Goal: Complete Application Form: Complete application form

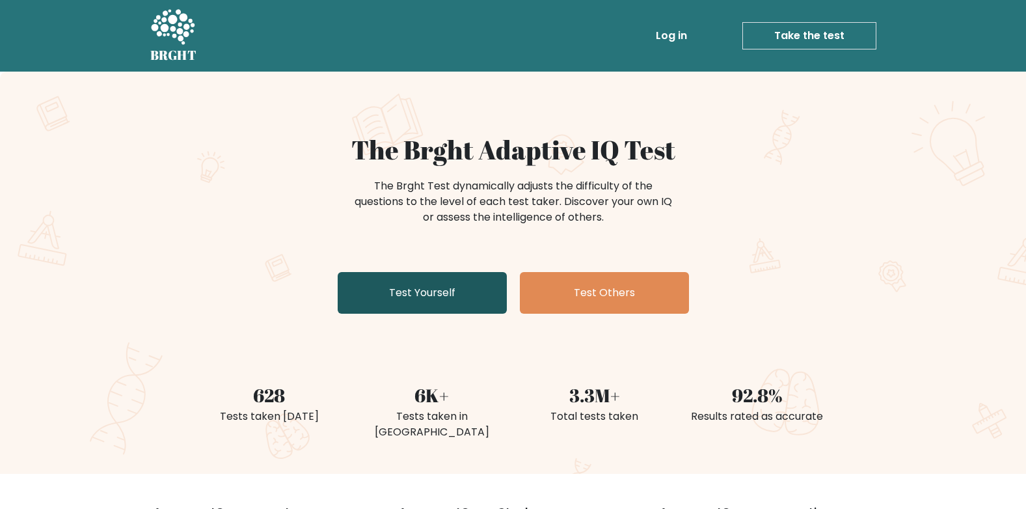
click at [442, 310] on link "Test Yourself" at bounding box center [422, 293] width 169 height 42
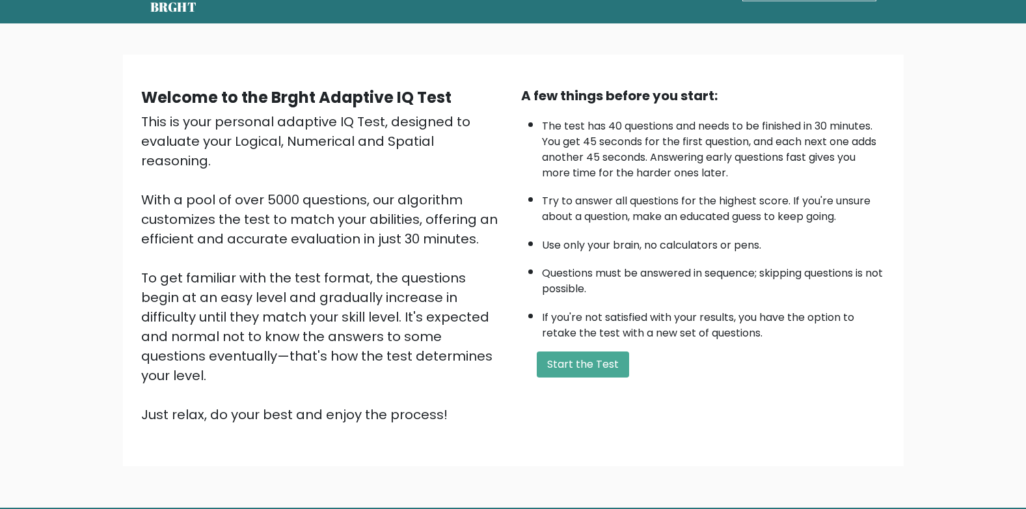
scroll to position [87, 0]
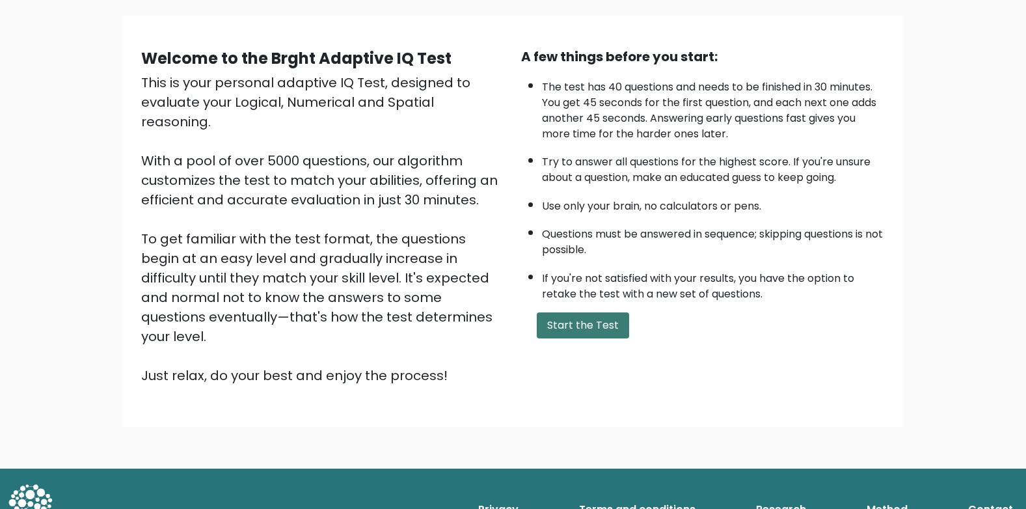
click at [565, 331] on button "Start the Test" at bounding box center [583, 325] width 92 height 26
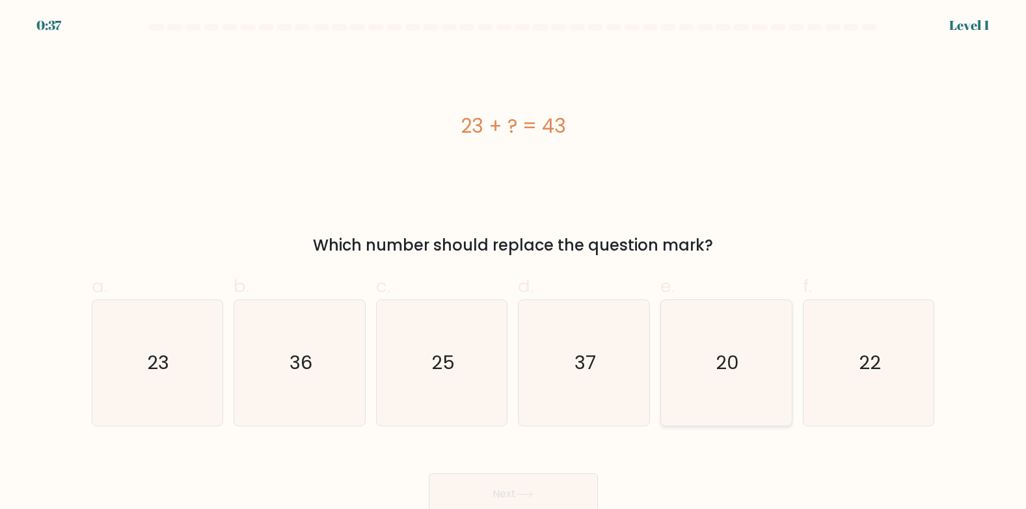
click at [737, 379] on icon "20" at bounding box center [727, 363] width 126 height 126
click at [514, 263] on input "e. 20" at bounding box center [513, 258] width 1 height 8
radio input "true"
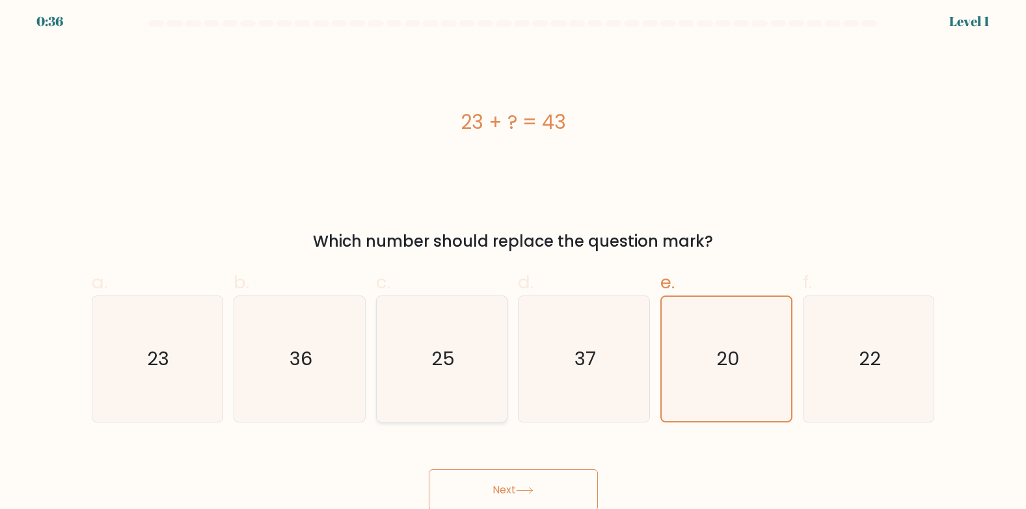
scroll to position [6, 0]
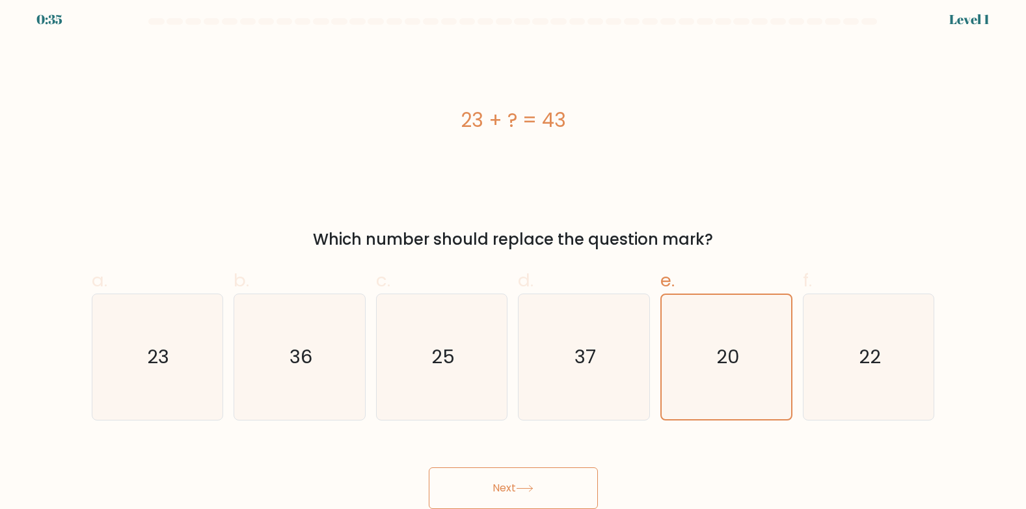
click at [554, 487] on button "Next" at bounding box center [513, 488] width 169 height 42
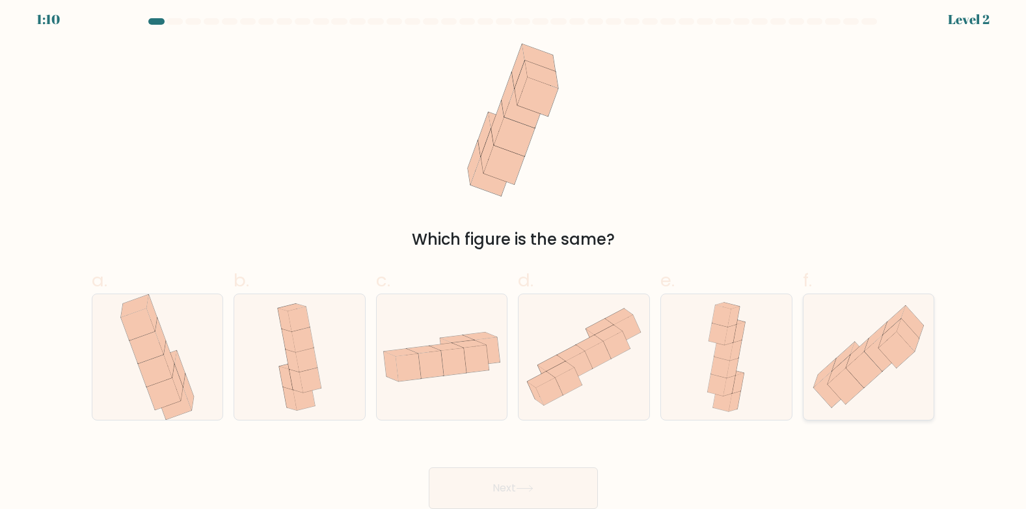
click at [862, 372] on icon at bounding box center [864, 370] width 36 height 36
click at [514, 257] on input "f." at bounding box center [513, 253] width 1 height 8
radio input "true"
click at [512, 480] on button "Next" at bounding box center [513, 488] width 169 height 42
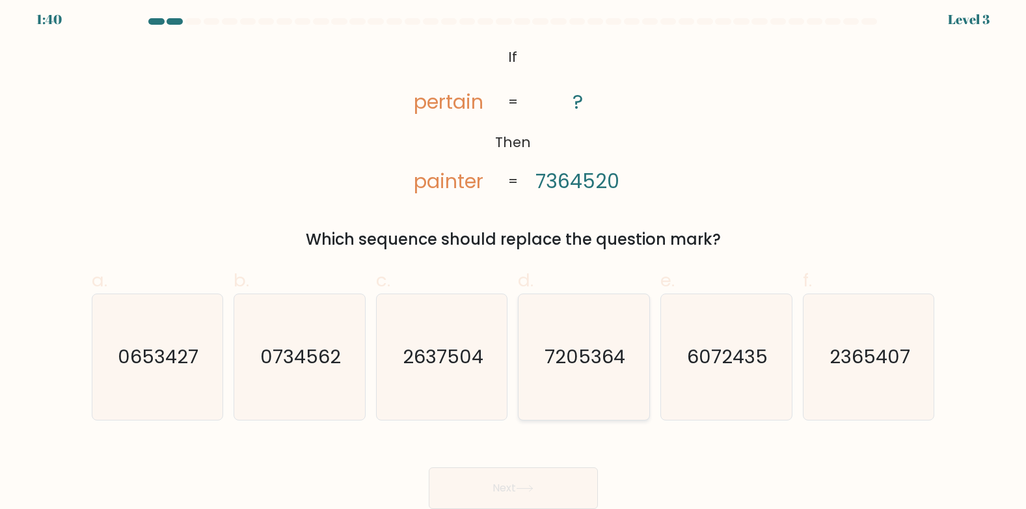
click at [549, 357] on text "7205364" at bounding box center [585, 357] width 81 height 26
click at [514, 257] on input "d. 7205364" at bounding box center [513, 253] width 1 height 8
radio input "true"
click at [502, 478] on button "Next" at bounding box center [513, 488] width 169 height 42
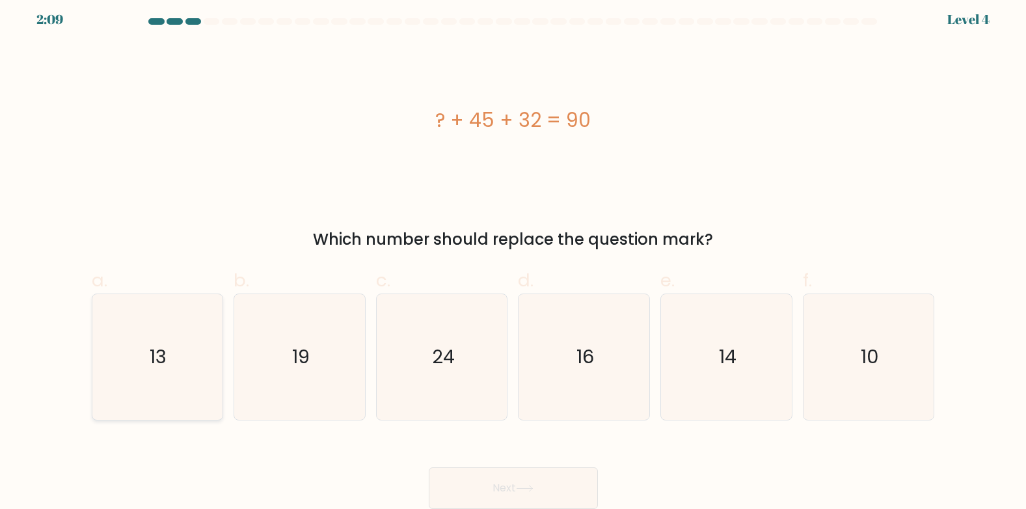
click at [180, 360] on icon "13" at bounding box center [157, 357] width 126 height 126
click at [513, 257] on input "a. 13" at bounding box center [513, 253] width 1 height 8
radio input "true"
click at [485, 492] on button "Next" at bounding box center [513, 488] width 169 height 42
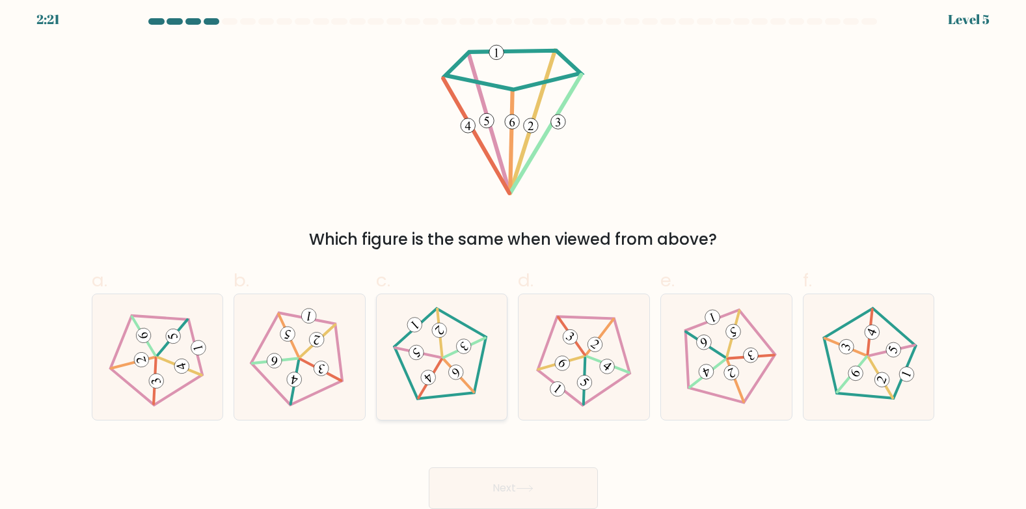
click at [443, 387] on icon at bounding box center [442, 356] width 100 height 100
click at [513, 257] on input "c." at bounding box center [513, 253] width 1 height 8
radio input "true"
click at [524, 501] on button "Next" at bounding box center [513, 488] width 169 height 42
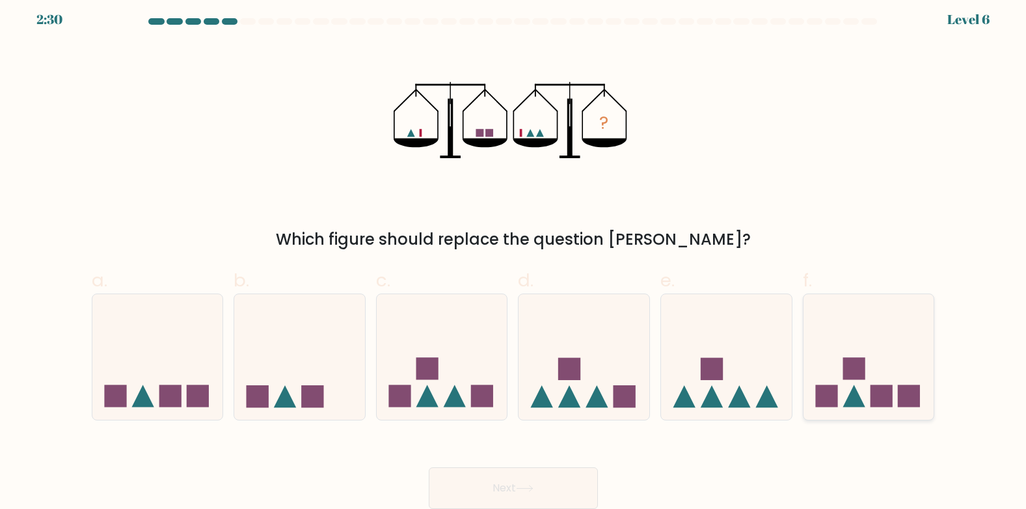
click at [836, 387] on rect at bounding box center [826, 396] width 22 height 22
click at [514, 257] on input "f." at bounding box center [513, 253] width 1 height 8
radio input "true"
click at [542, 495] on button "Next" at bounding box center [513, 488] width 169 height 42
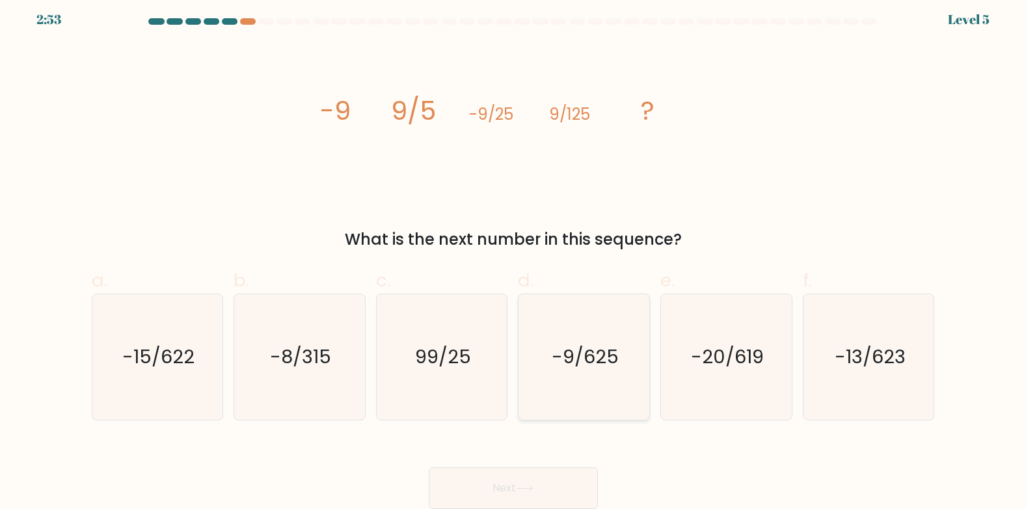
click at [589, 373] on icon "-9/625" at bounding box center [584, 357] width 126 height 126
click at [514, 257] on input "d. -9/625" at bounding box center [513, 253] width 1 height 8
radio input "true"
click at [476, 480] on button "Next" at bounding box center [513, 488] width 169 height 42
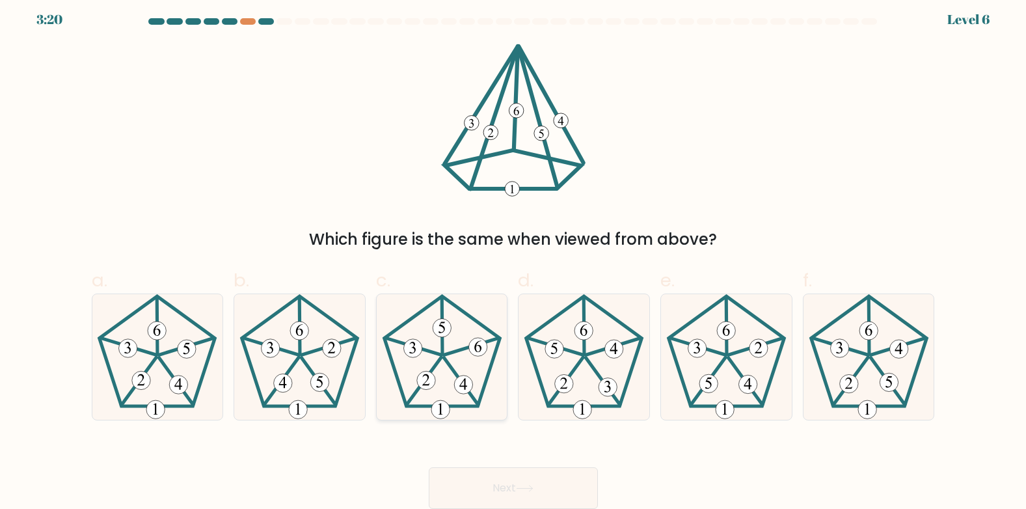
click at [425, 381] on 752 at bounding box center [425, 380] width 18 height 18
click at [513, 257] on input "c." at bounding box center [513, 253] width 1 height 8
radio input "true"
click at [508, 472] on button "Next" at bounding box center [513, 488] width 169 height 42
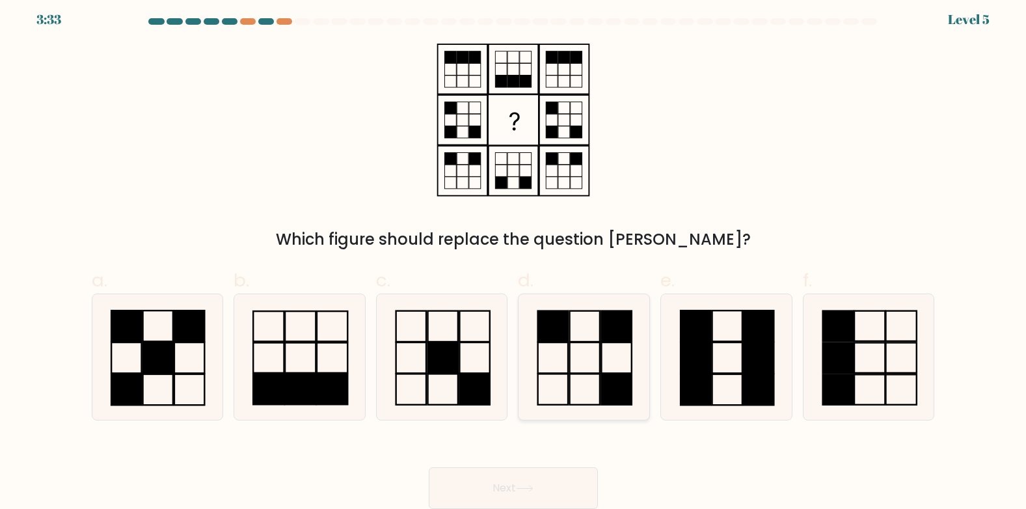
click at [568, 346] on rect at bounding box center [553, 357] width 30 height 31
click at [514, 257] on input "d." at bounding box center [513, 253] width 1 height 8
radio input "true"
click at [530, 478] on button "Next" at bounding box center [513, 488] width 169 height 42
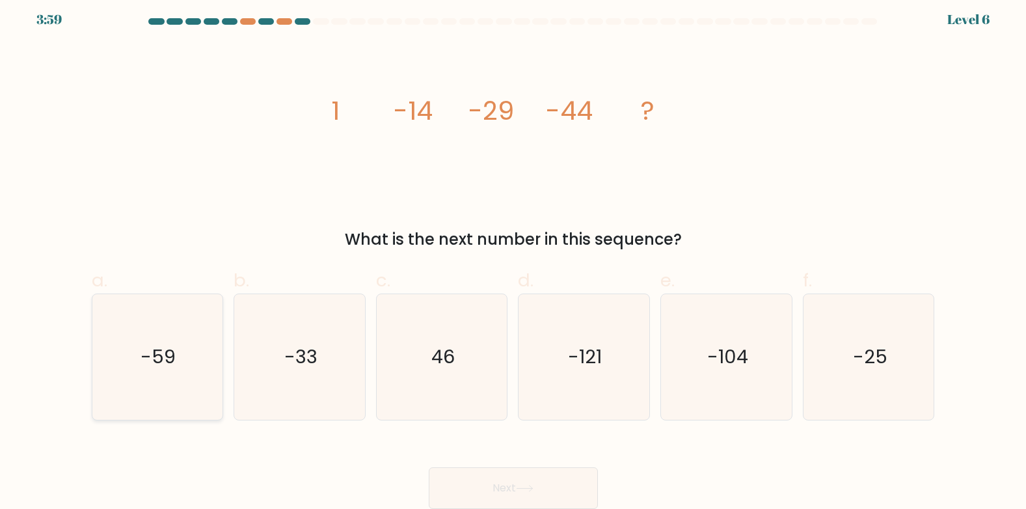
click at [189, 364] on icon "-59" at bounding box center [157, 357] width 126 height 126
click at [513, 257] on input "a. -59" at bounding box center [513, 253] width 1 height 8
radio input "true"
click at [569, 487] on button "Next" at bounding box center [513, 488] width 169 height 42
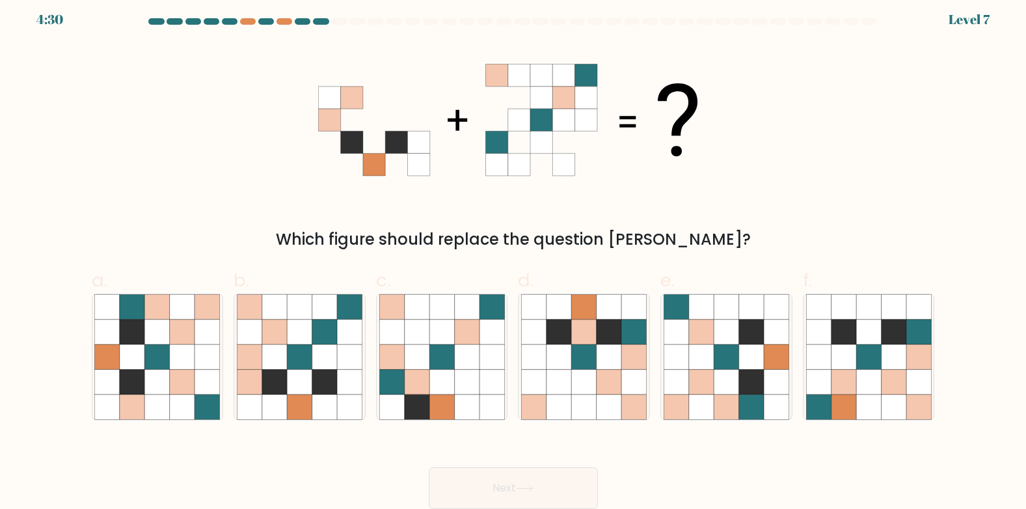
click at [655, 340] on div "e." at bounding box center [726, 344] width 143 height 154
click at [631, 404] on icon at bounding box center [633, 406] width 25 height 25
click at [514, 257] on input "d." at bounding box center [513, 253] width 1 height 8
radio input "true"
click at [547, 495] on button "Next" at bounding box center [513, 488] width 169 height 42
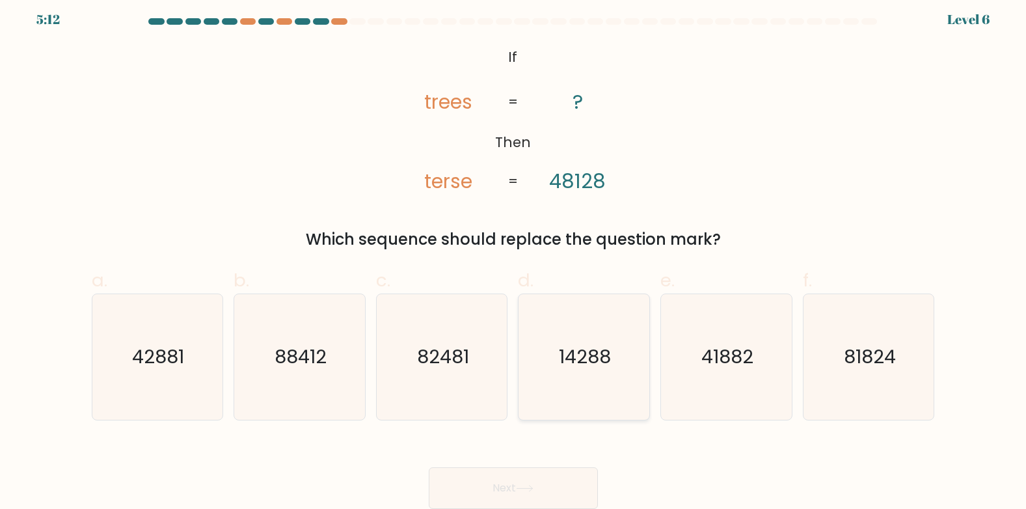
click at [623, 375] on icon "14288" at bounding box center [584, 357] width 126 height 126
click at [514, 257] on input "d. 14288" at bounding box center [513, 253] width 1 height 8
radio input "true"
click at [586, 491] on button "Next" at bounding box center [513, 488] width 169 height 42
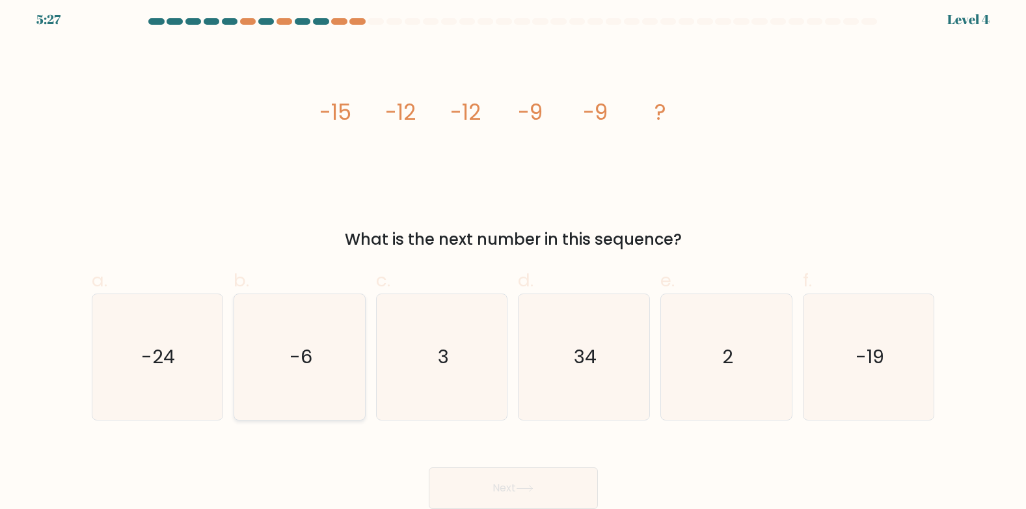
click at [308, 347] on text "-6" at bounding box center [301, 357] width 23 height 26
click at [513, 257] on input "b. -6" at bounding box center [513, 253] width 1 height 8
radio input "true"
click at [516, 487] on button "Next" at bounding box center [513, 488] width 169 height 42
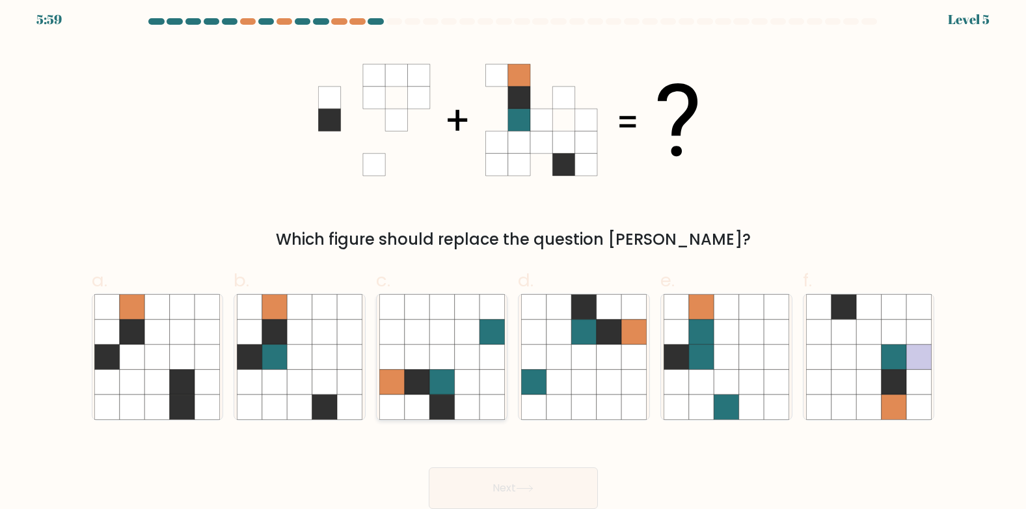
click at [447, 379] on icon at bounding box center [441, 382] width 25 height 25
click at [513, 257] on input "c." at bounding box center [513, 253] width 1 height 8
radio input "true"
click at [548, 483] on button "Next" at bounding box center [513, 488] width 169 height 42
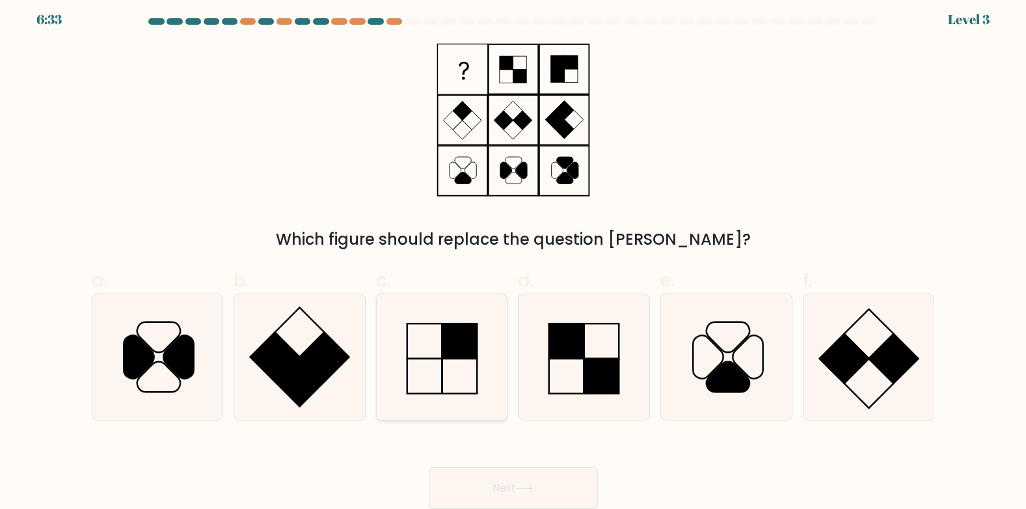
click at [469, 382] on icon at bounding box center [442, 357] width 126 height 126
click at [513, 257] on input "c." at bounding box center [513, 253] width 1 height 8
radio input "true"
click at [504, 474] on button "Next" at bounding box center [513, 488] width 169 height 42
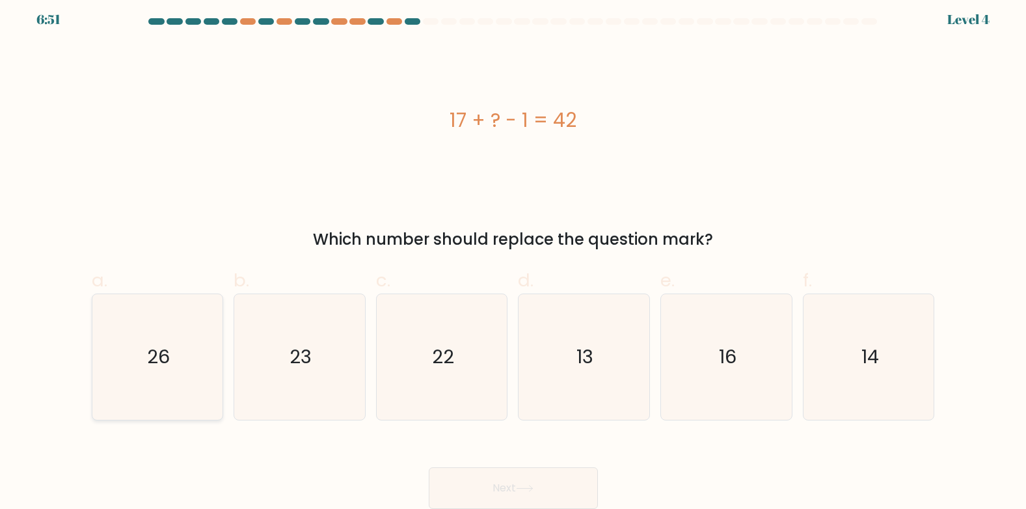
click at [114, 364] on icon "26" at bounding box center [157, 357] width 126 height 126
click at [513, 257] on input "a. 26" at bounding box center [513, 253] width 1 height 8
radio input "true"
click at [483, 491] on button "Next" at bounding box center [513, 488] width 169 height 42
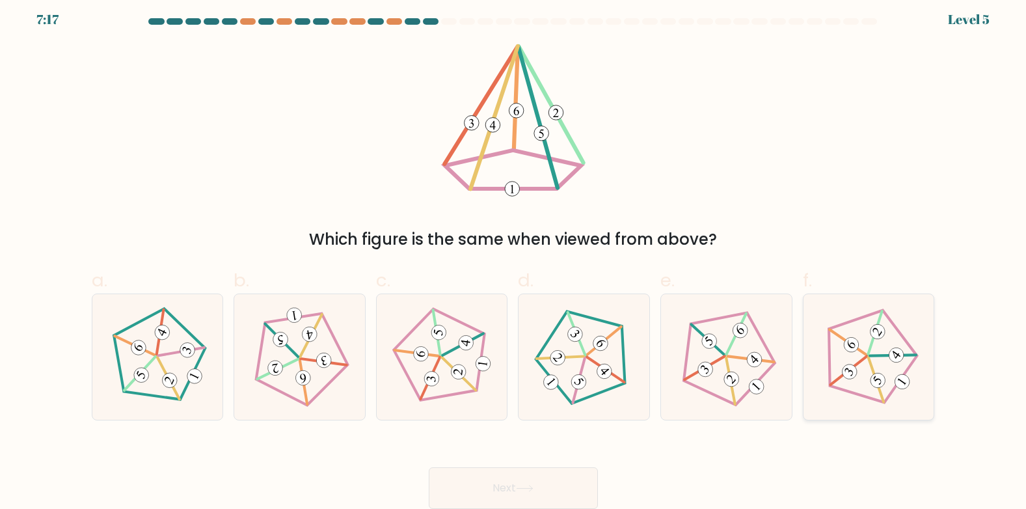
click at [865, 394] on icon at bounding box center [869, 356] width 100 height 100
click at [514, 257] on input "f." at bounding box center [513, 253] width 1 height 8
radio input "true"
click at [482, 475] on button "Next" at bounding box center [513, 488] width 169 height 42
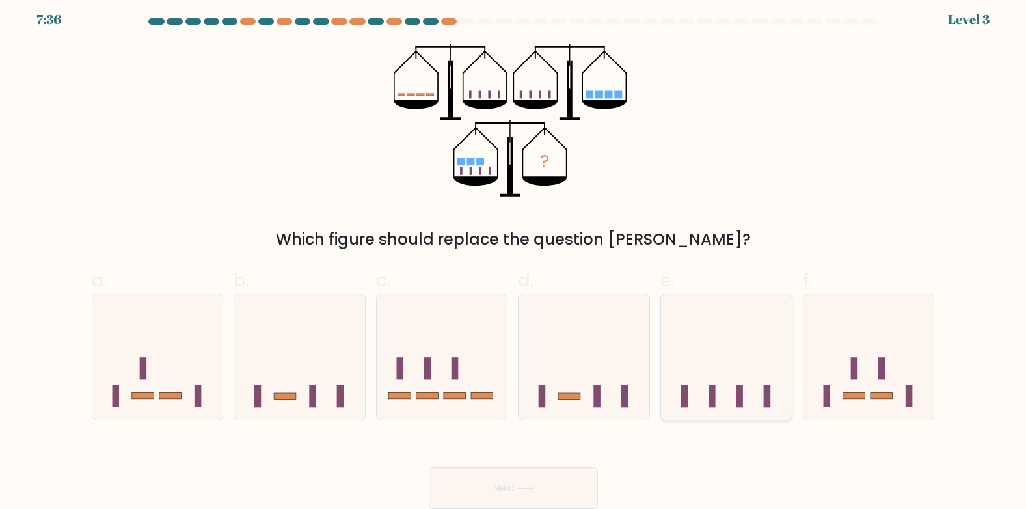
click at [692, 374] on icon at bounding box center [726, 357] width 131 height 108
click at [514, 257] on input "e." at bounding box center [513, 253] width 1 height 8
radio input "true"
click at [564, 478] on button "Next" at bounding box center [513, 488] width 169 height 42
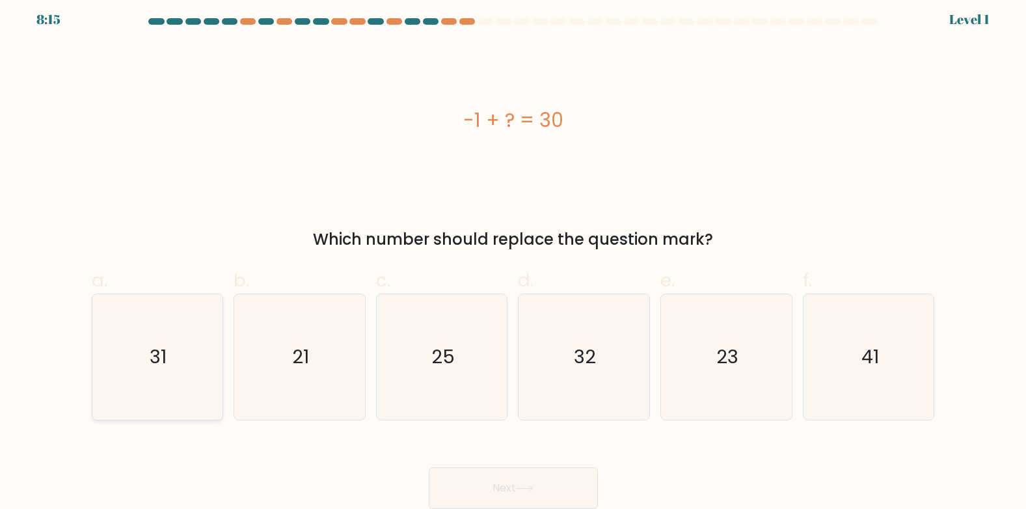
click at [133, 360] on icon "31" at bounding box center [157, 357] width 126 height 126
click at [513, 257] on input "a. 31" at bounding box center [513, 253] width 1 height 8
radio input "true"
click at [493, 494] on button "Next" at bounding box center [513, 488] width 169 height 42
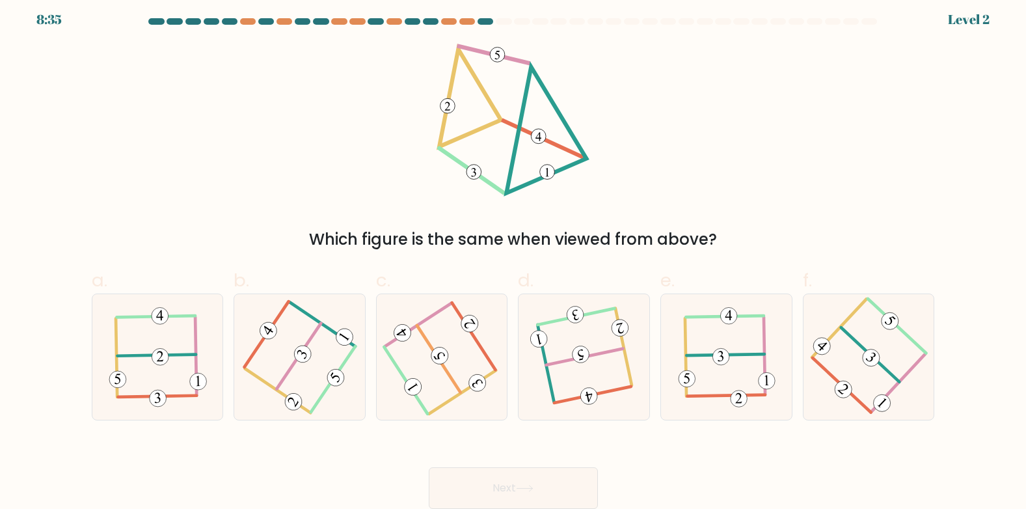
drag, startPoint x: 902, startPoint y: 355, endPoint x: 794, endPoint y: 410, distance: 121.1
click at [901, 360] on icon at bounding box center [869, 356] width 101 height 100
click at [514, 257] on input "f." at bounding box center [513, 253] width 1 height 8
radio input "true"
click at [515, 496] on button "Next" at bounding box center [513, 488] width 169 height 42
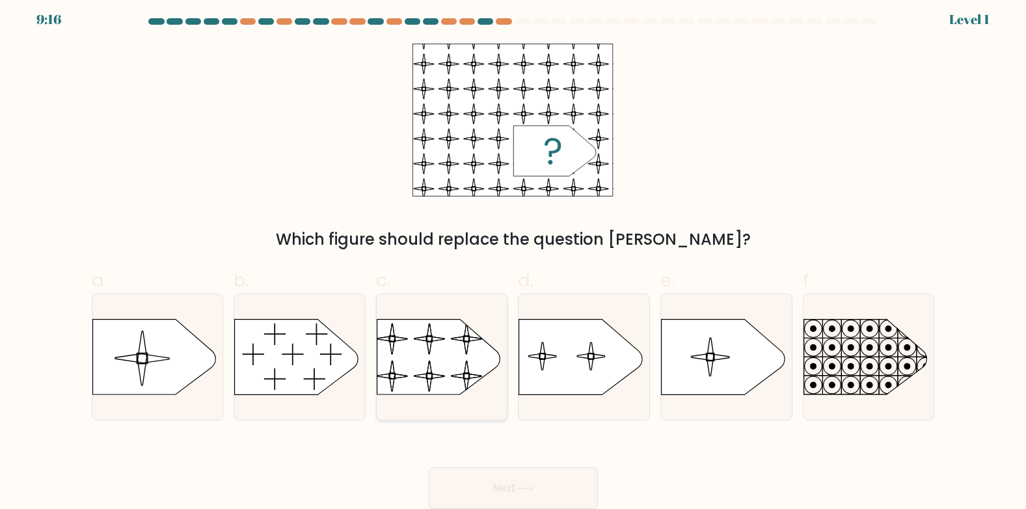
click at [433, 360] on rect at bounding box center [375, 311] width 299 height 228
click at [513, 257] on input "c." at bounding box center [513, 253] width 1 height 8
radio input "true"
click at [546, 499] on button "Next" at bounding box center [513, 488] width 169 height 42
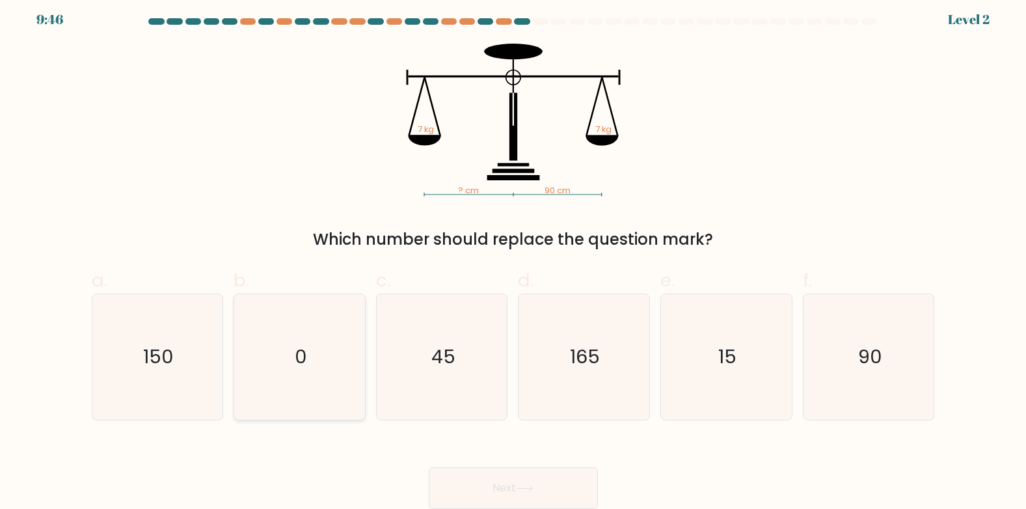
click at [325, 353] on icon "0" at bounding box center [300, 357] width 126 height 126
click at [513, 257] on input "b. 0" at bounding box center [513, 253] width 1 height 8
radio input "true"
click at [544, 504] on button "Next" at bounding box center [513, 488] width 169 height 42
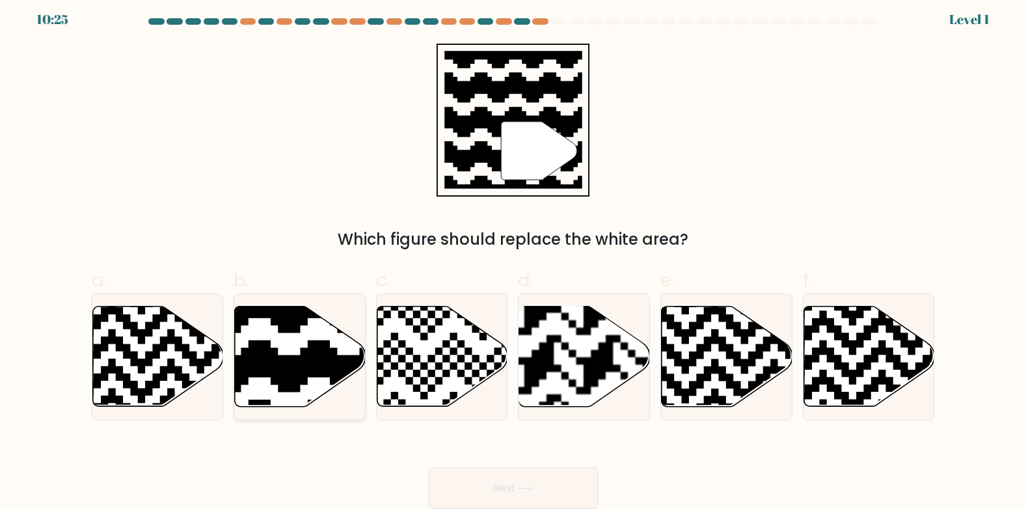
click at [267, 331] on icon at bounding box center [300, 356] width 131 height 100
click at [513, 257] on input "b." at bounding box center [513, 253] width 1 height 8
radio input "true"
click at [466, 470] on button "Next" at bounding box center [513, 488] width 169 height 42
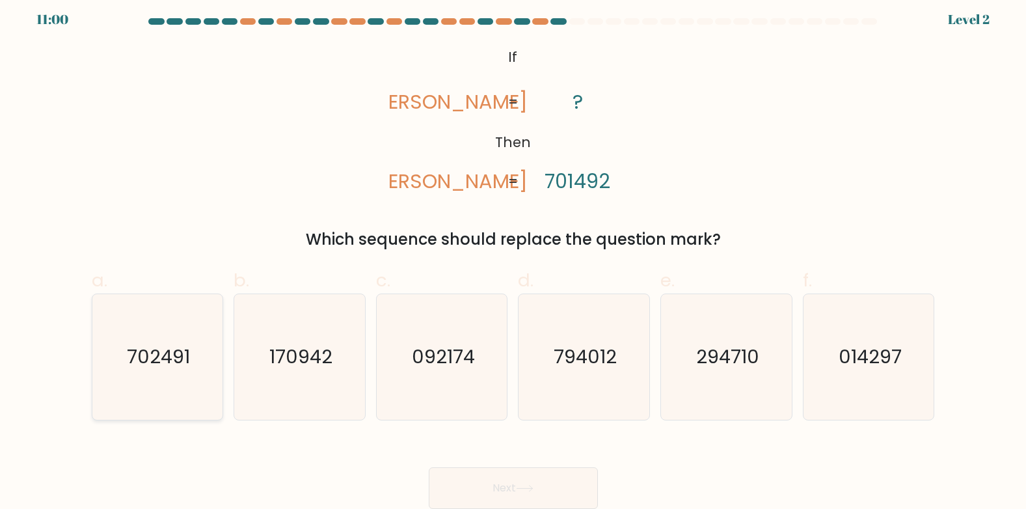
click at [143, 361] on text "702491" at bounding box center [158, 357] width 63 height 26
click at [513, 257] on input "a. 702491" at bounding box center [513, 253] width 1 height 8
radio input "true"
click at [490, 508] on html "10:59 Level 2 If ?" at bounding box center [513, 251] width 1026 height 515
click at [517, 487] on button "Next" at bounding box center [513, 488] width 169 height 42
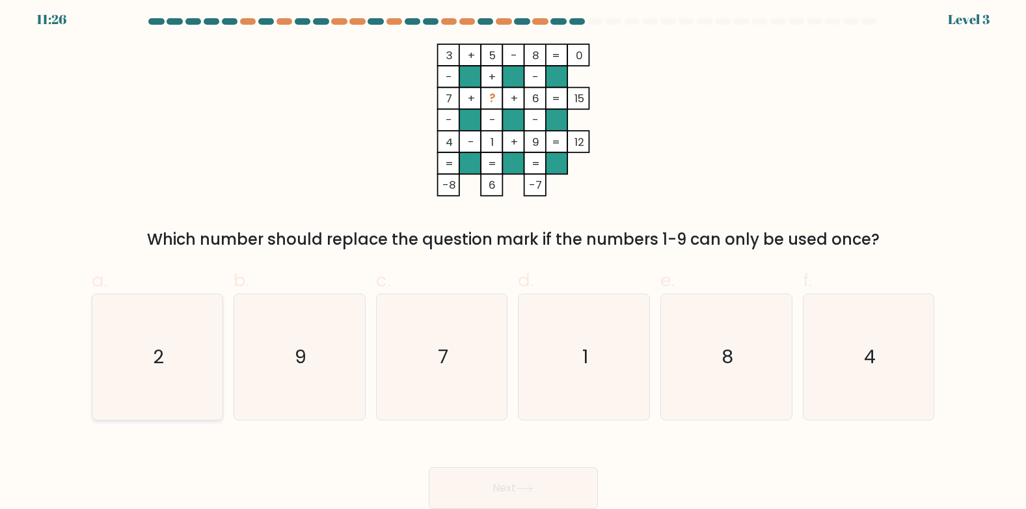
click at [160, 356] on text "2" at bounding box center [158, 357] width 11 height 26
click at [513, 257] on input "a. 2" at bounding box center [513, 253] width 1 height 8
radio input "true"
click at [479, 494] on button "Next" at bounding box center [513, 488] width 169 height 42
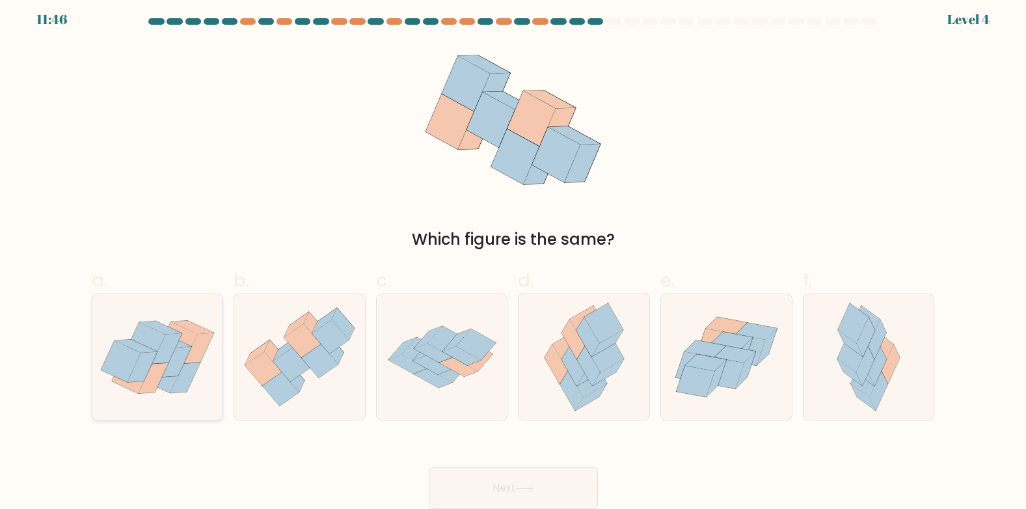
click at [187, 366] on icon at bounding box center [185, 377] width 30 height 31
click at [513, 257] on input "a." at bounding box center [513, 253] width 1 height 8
radio input "true"
click at [481, 473] on button "Next" at bounding box center [513, 488] width 169 height 42
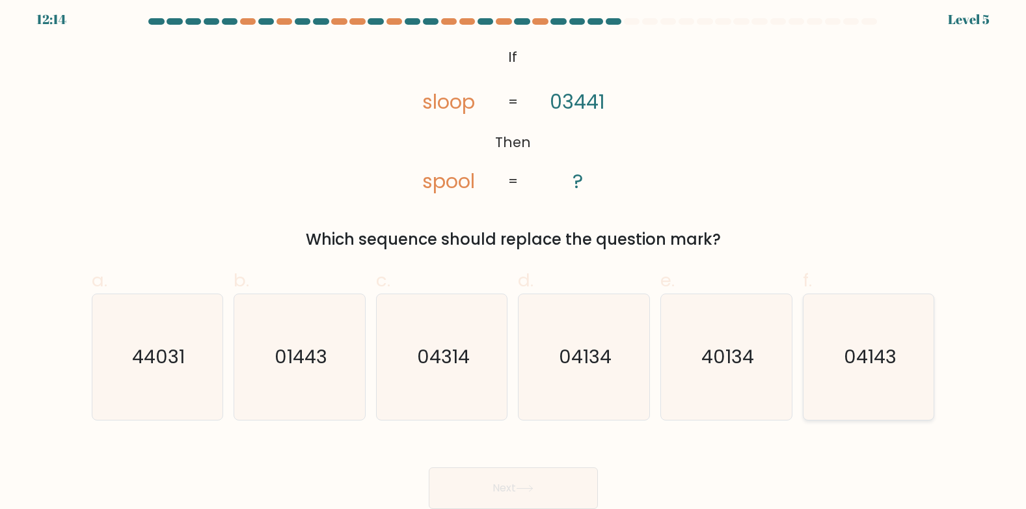
click at [845, 351] on text "04143" at bounding box center [870, 357] width 53 height 26
click at [514, 257] on input "f. 04143" at bounding box center [513, 253] width 1 height 8
radio input "true"
click at [512, 493] on button "Next" at bounding box center [513, 488] width 169 height 42
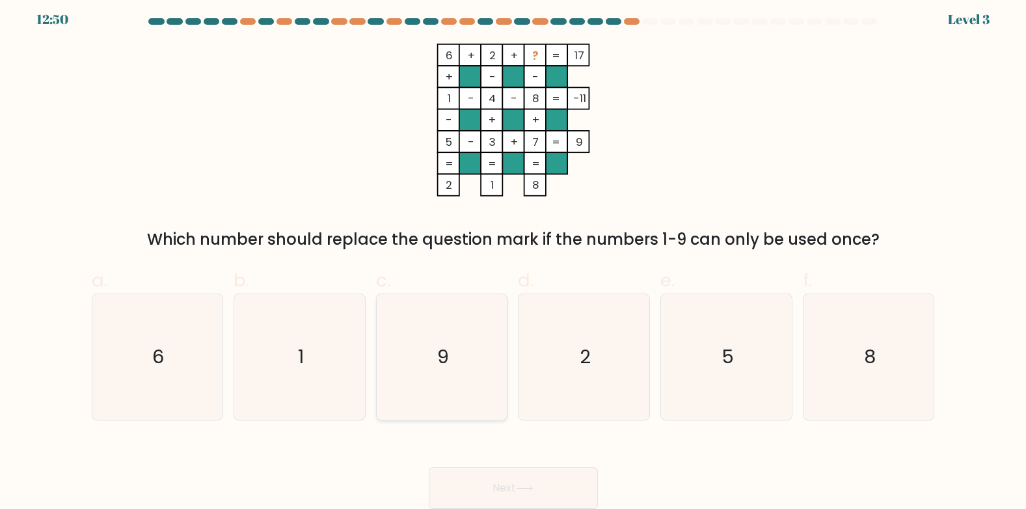
click at [491, 418] on icon "9" at bounding box center [442, 357] width 126 height 126
click at [513, 257] on input "c. 9" at bounding box center [513, 253] width 1 height 8
radio input "true"
click at [539, 502] on button "Next" at bounding box center [513, 488] width 169 height 42
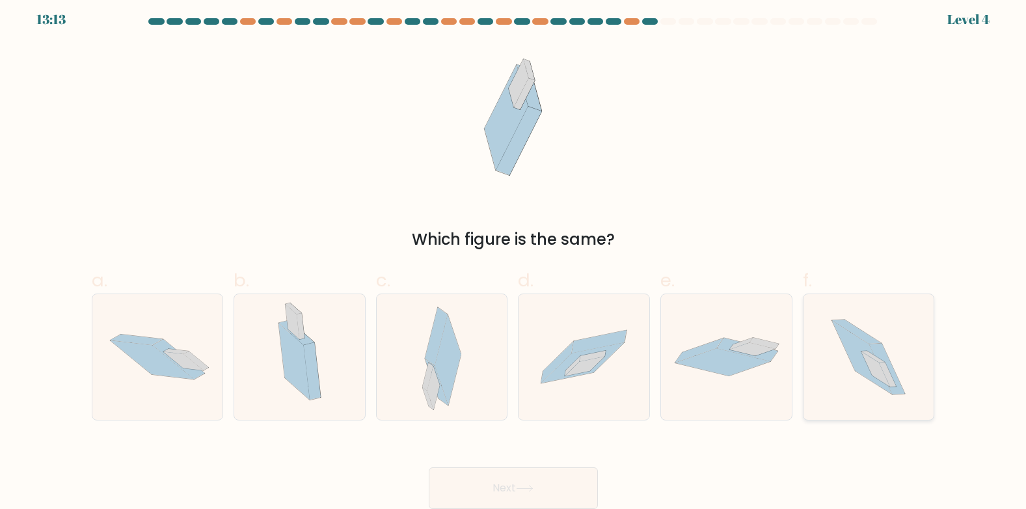
click at [845, 385] on icon at bounding box center [869, 357] width 112 height 126
click at [514, 257] on input "f." at bounding box center [513, 253] width 1 height 8
radio input "true"
click at [479, 482] on button "Next" at bounding box center [513, 488] width 169 height 42
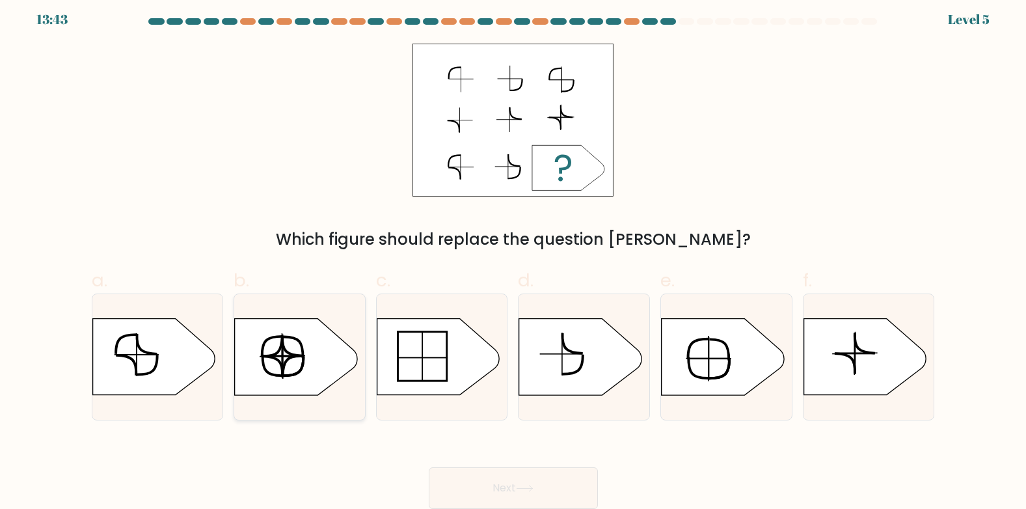
click at [310, 364] on icon at bounding box center [296, 357] width 122 height 76
click at [513, 257] on input "b." at bounding box center [513, 253] width 1 height 8
radio input "true"
click at [127, 379] on icon at bounding box center [153, 357] width 122 height 76
click at [513, 257] on input "a." at bounding box center [513, 253] width 1 height 8
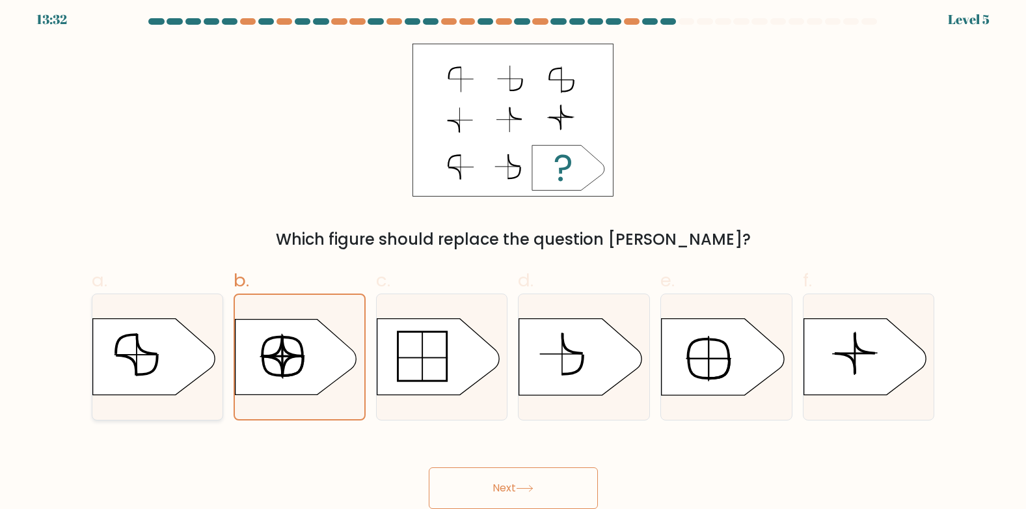
radio input "true"
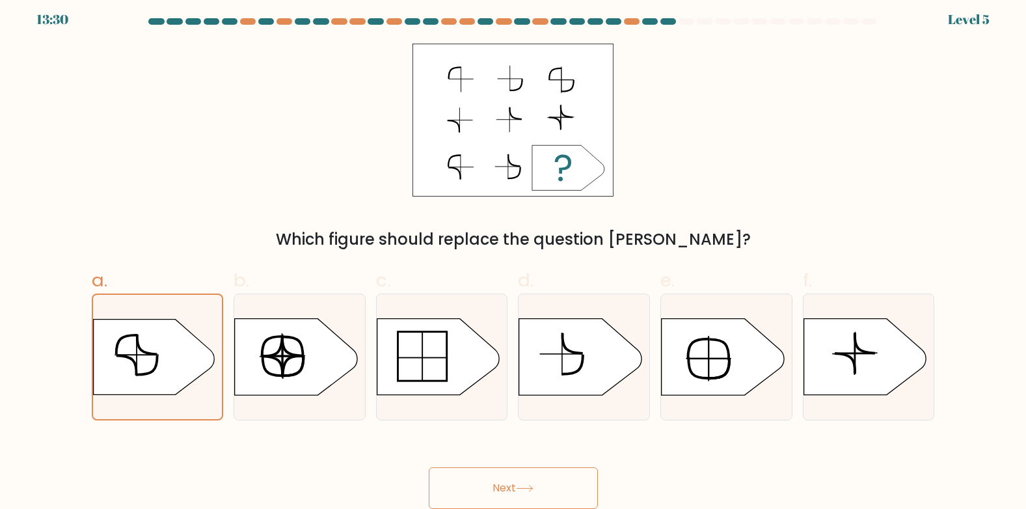
click at [481, 504] on button "Next" at bounding box center [513, 488] width 169 height 42
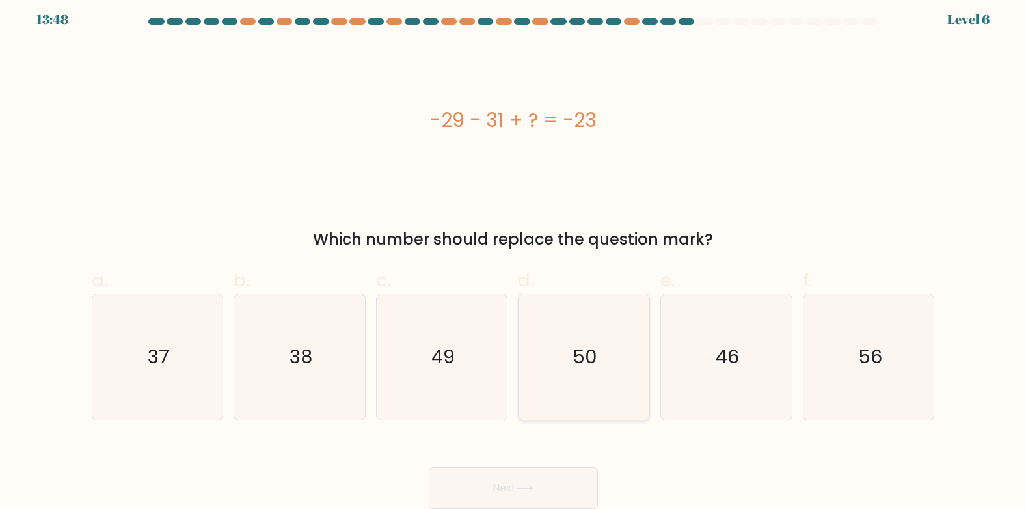
click at [596, 370] on icon "50" at bounding box center [584, 357] width 126 height 126
click at [514, 257] on input "d. 50" at bounding box center [513, 253] width 1 height 8
radio input "true"
click at [537, 476] on button "Next" at bounding box center [513, 488] width 169 height 42
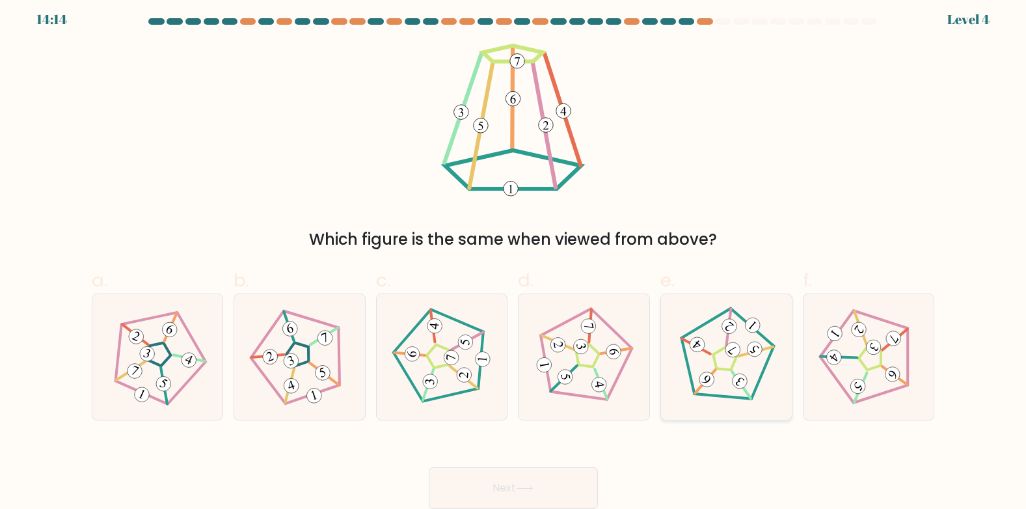
click at [737, 359] on icon at bounding box center [726, 356] width 100 height 100
click at [514, 257] on input "e." at bounding box center [513, 253] width 1 height 8
radio input "true"
click at [513, 498] on button "Next" at bounding box center [513, 488] width 169 height 42
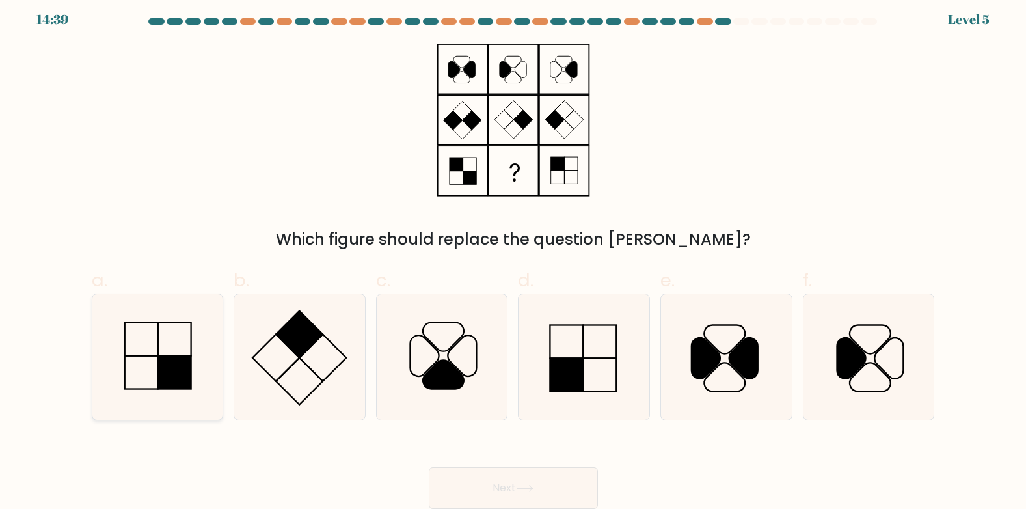
click at [116, 383] on icon at bounding box center [157, 357] width 126 height 126
click at [513, 257] on input "a." at bounding box center [513, 253] width 1 height 8
radio input "true"
click at [449, 480] on button "Next" at bounding box center [513, 488] width 169 height 42
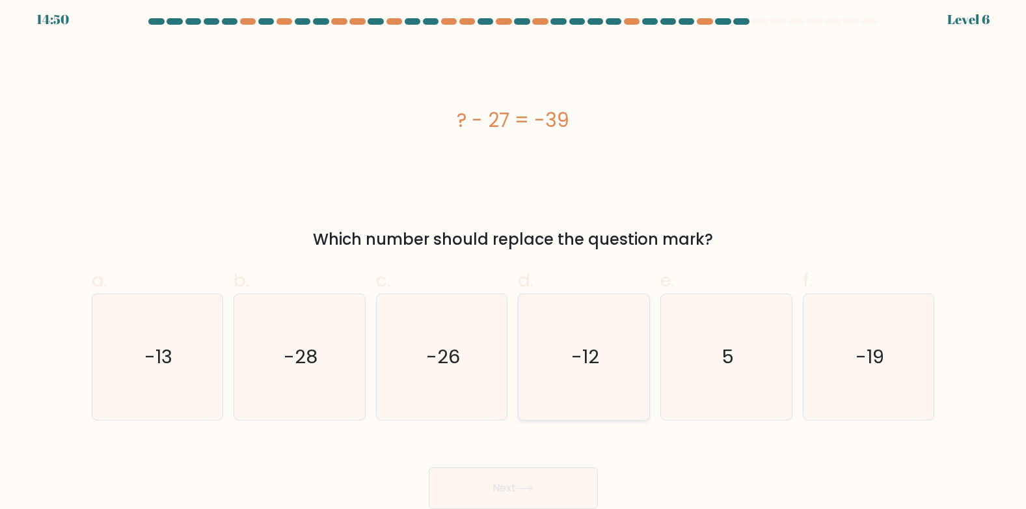
click at [582, 335] on icon "-12" at bounding box center [584, 357] width 126 height 126
click at [514, 257] on input "d. -12" at bounding box center [513, 253] width 1 height 8
radio input "true"
click at [539, 495] on button "Next" at bounding box center [513, 488] width 169 height 42
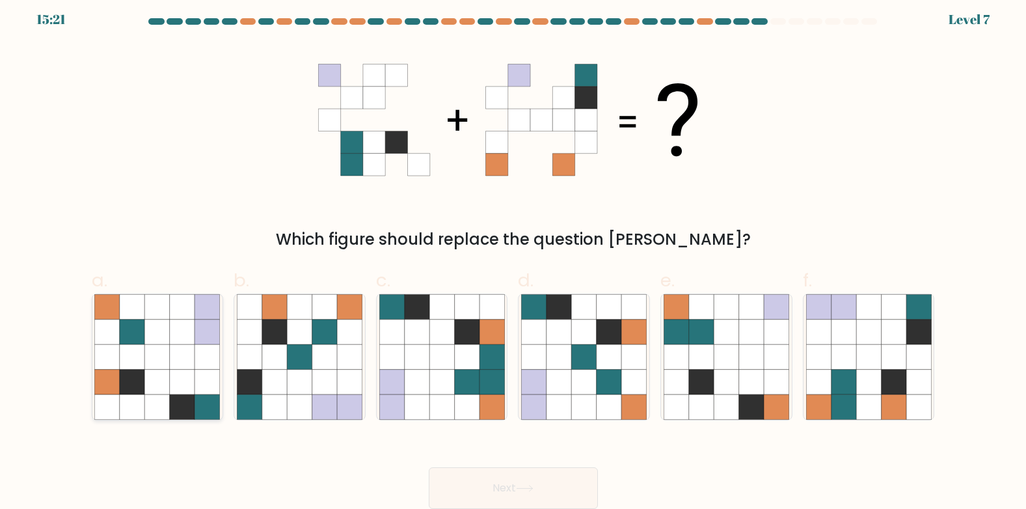
click at [120, 369] on icon at bounding box center [132, 356] width 25 height 25
click at [513, 257] on input "a." at bounding box center [513, 253] width 1 height 8
radio input "true"
click at [487, 489] on button "Next" at bounding box center [513, 488] width 169 height 42
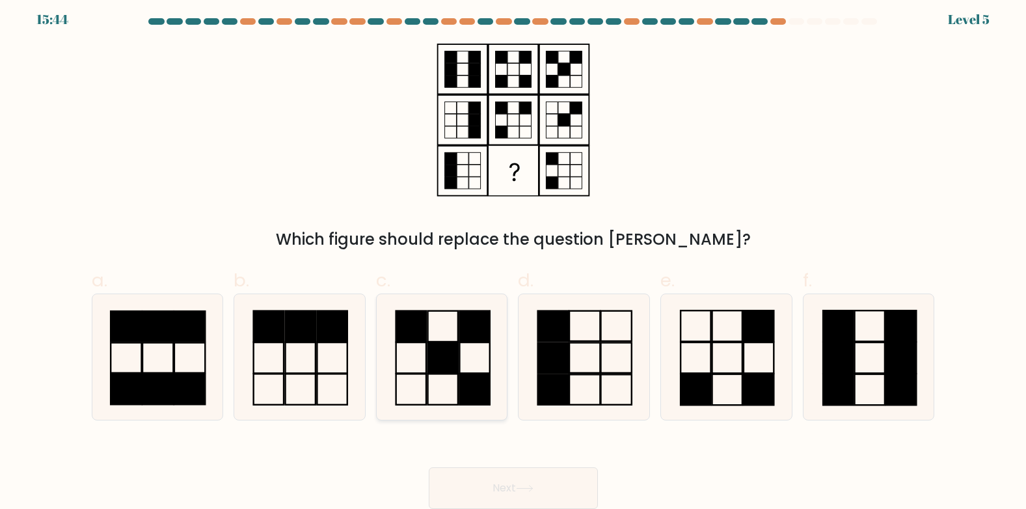
click at [429, 366] on rect at bounding box center [443, 357] width 30 height 31
click at [513, 257] on input "c." at bounding box center [513, 253] width 1 height 8
radio input "true"
click at [550, 491] on button "Next" at bounding box center [513, 488] width 169 height 42
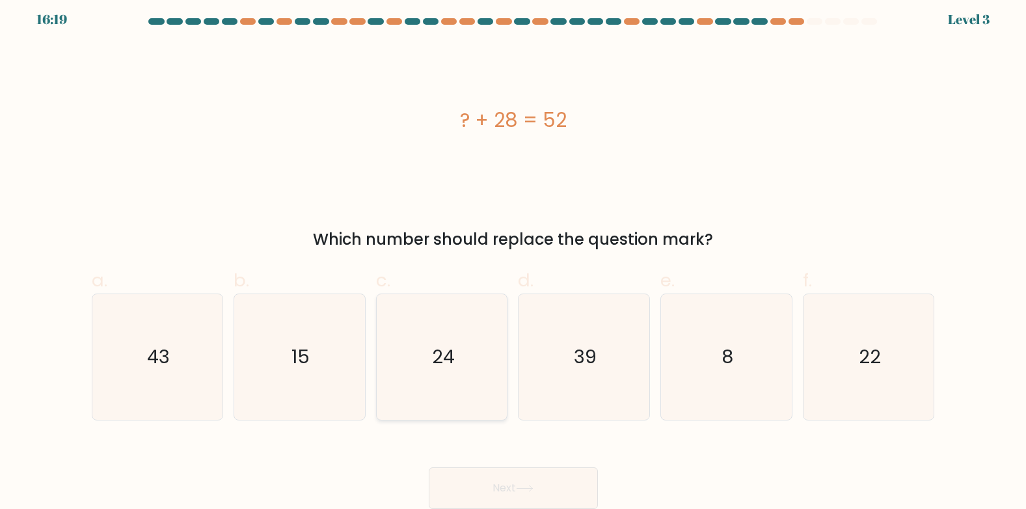
click at [467, 335] on icon "24" at bounding box center [442, 357] width 126 height 126
click at [513, 257] on input "c. 24" at bounding box center [513, 253] width 1 height 8
radio input "true"
click at [474, 508] on button "Next" at bounding box center [513, 488] width 169 height 42
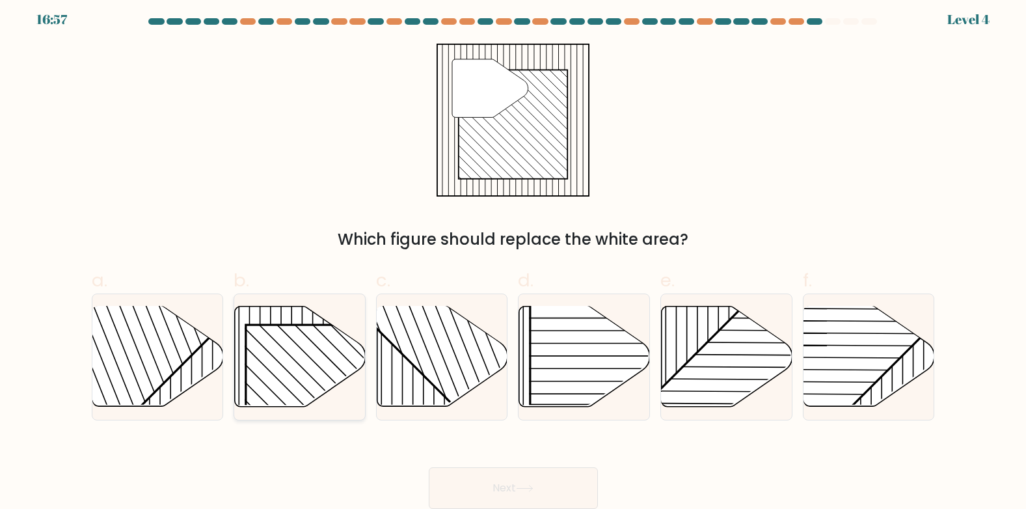
click at [314, 385] on rect at bounding box center [339, 418] width 187 height 187
click at [513, 257] on input "b." at bounding box center [513, 253] width 1 height 8
radio input "true"
click at [489, 474] on button "Next" at bounding box center [513, 488] width 169 height 42
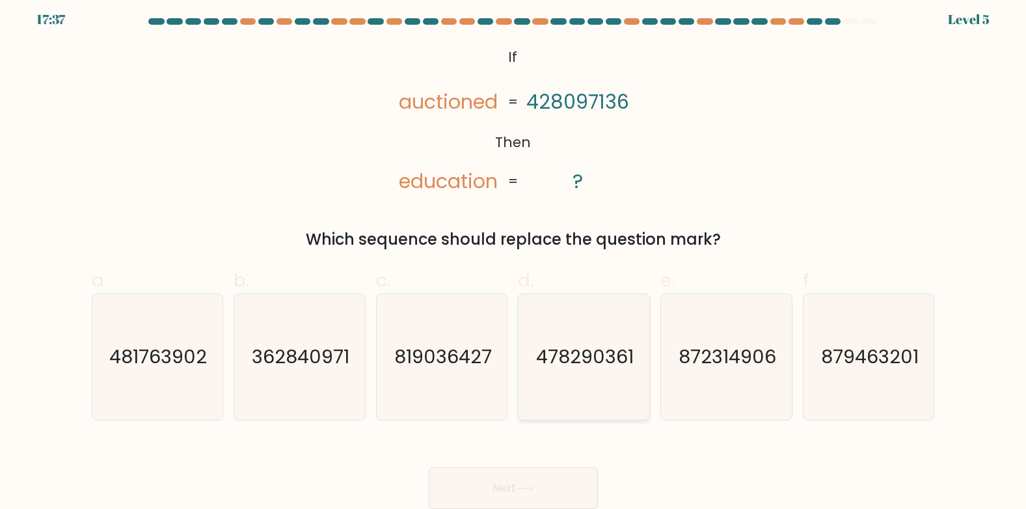
click at [567, 344] on text "478290361" at bounding box center [586, 357] width 98 height 26
click at [514, 257] on input "d. 478290361" at bounding box center [513, 253] width 1 height 8
radio input "true"
click at [584, 495] on button "Next" at bounding box center [513, 488] width 169 height 42
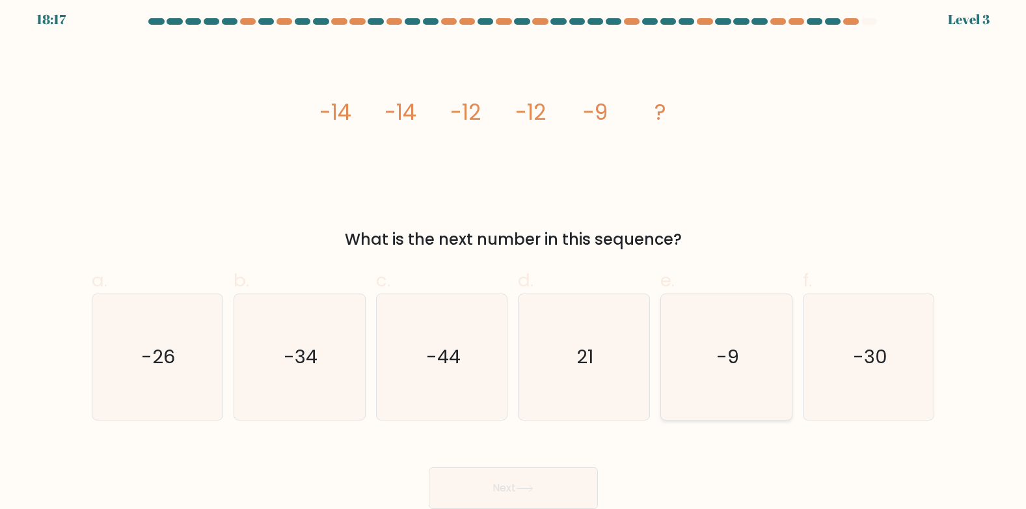
click at [741, 360] on icon "-9" at bounding box center [727, 357] width 126 height 126
click at [514, 257] on input "e. -9" at bounding box center [513, 253] width 1 height 8
radio input "true"
click at [542, 485] on button "Next" at bounding box center [513, 488] width 169 height 42
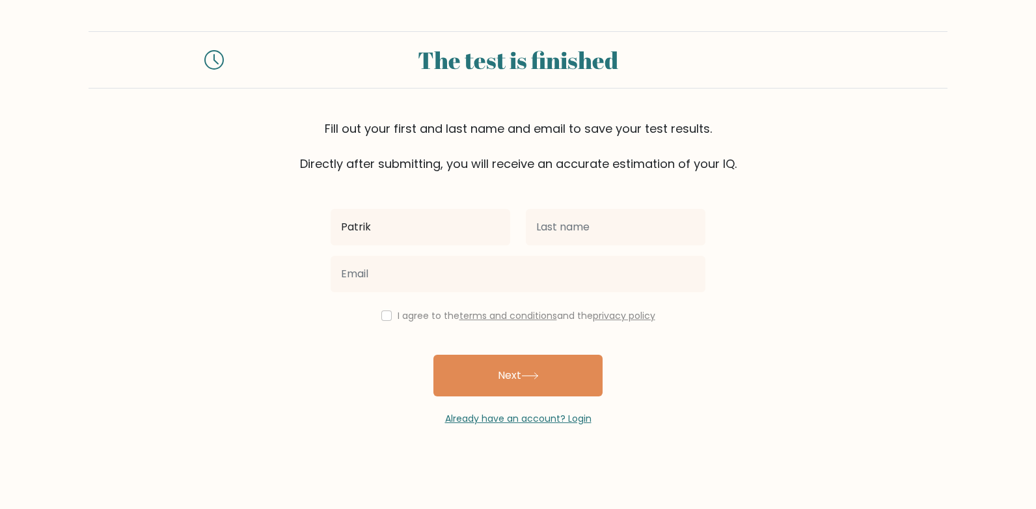
type input "Patrik"
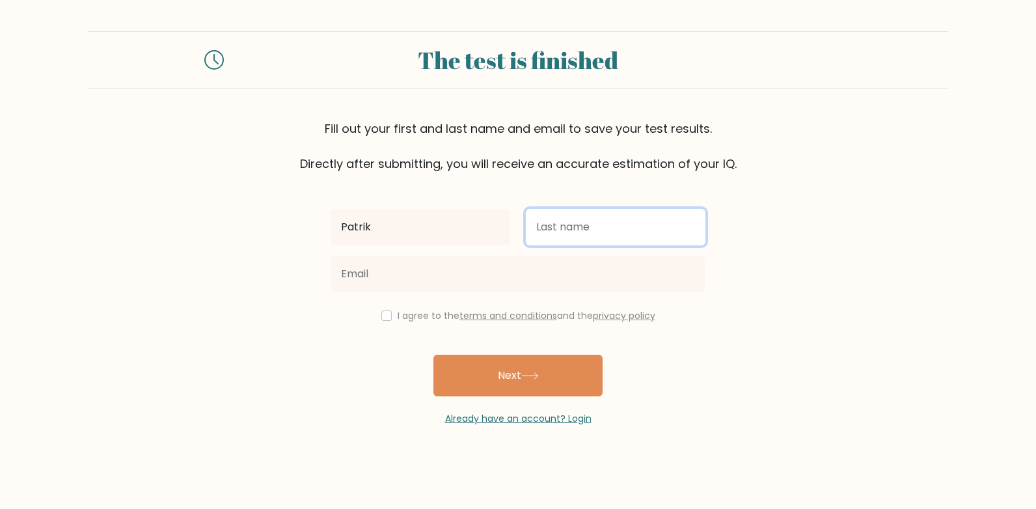
drag, startPoint x: 608, startPoint y: 245, endPoint x: 593, endPoint y: 236, distance: 18.1
click at [593, 236] on input "text" at bounding box center [616, 227] width 180 height 36
type input "Polcar"
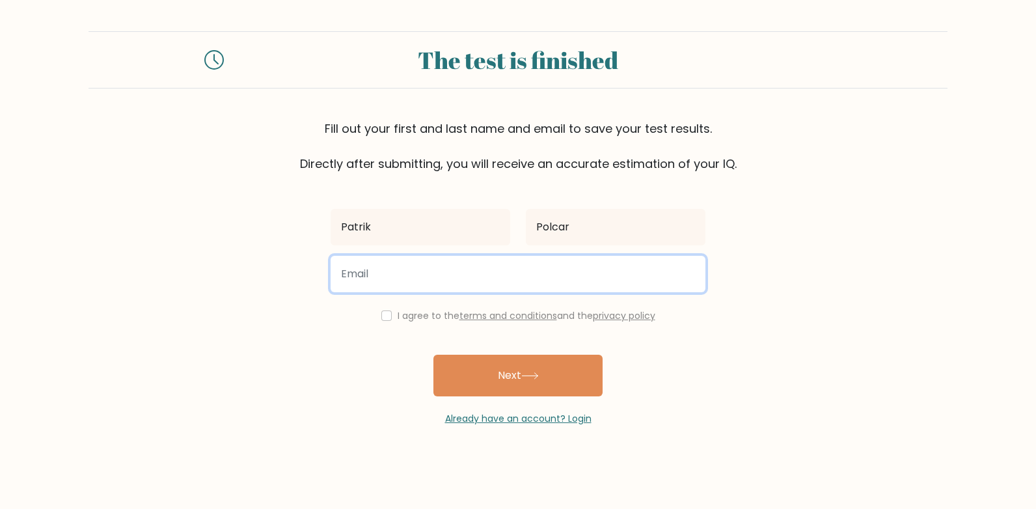
click at [420, 286] on input "email" at bounding box center [518, 274] width 375 height 36
type input "polcar.p@email.cz"
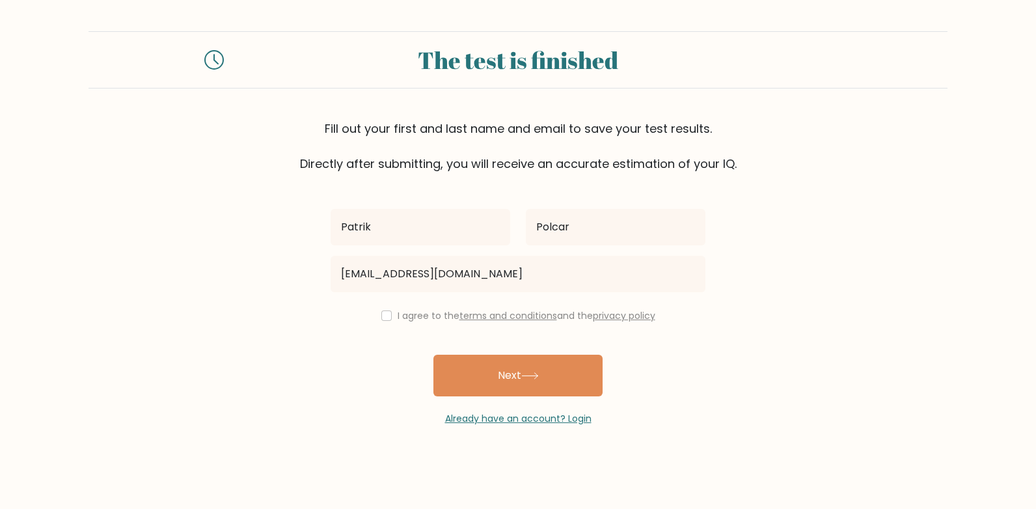
click at [396, 308] on div "I agree to the terms and conditions and the privacy policy" at bounding box center [518, 316] width 390 height 16
click at [384, 316] on input "checkbox" at bounding box center [386, 315] width 10 height 10
checkbox input "true"
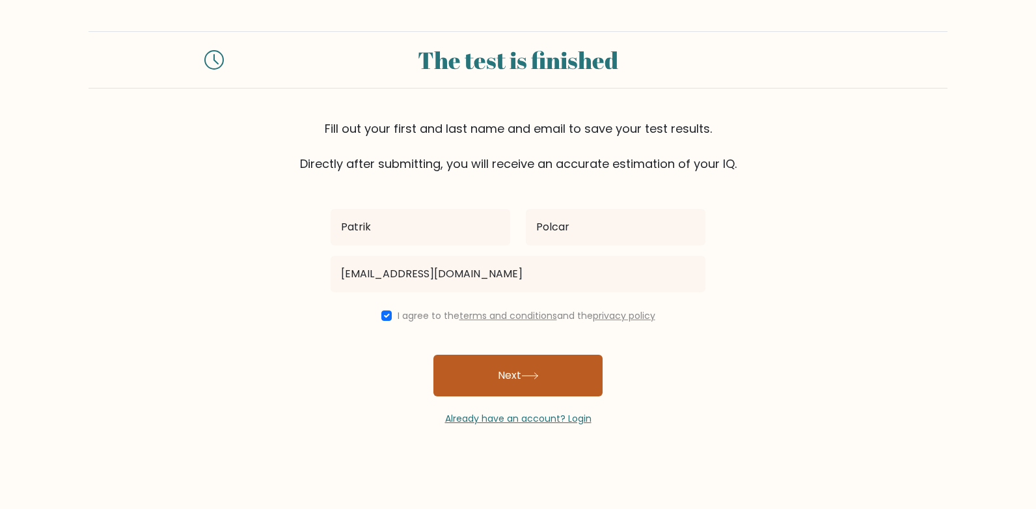
click at [511, 370] on button "Next" at bounding box center [517, 376] width 169 height 42
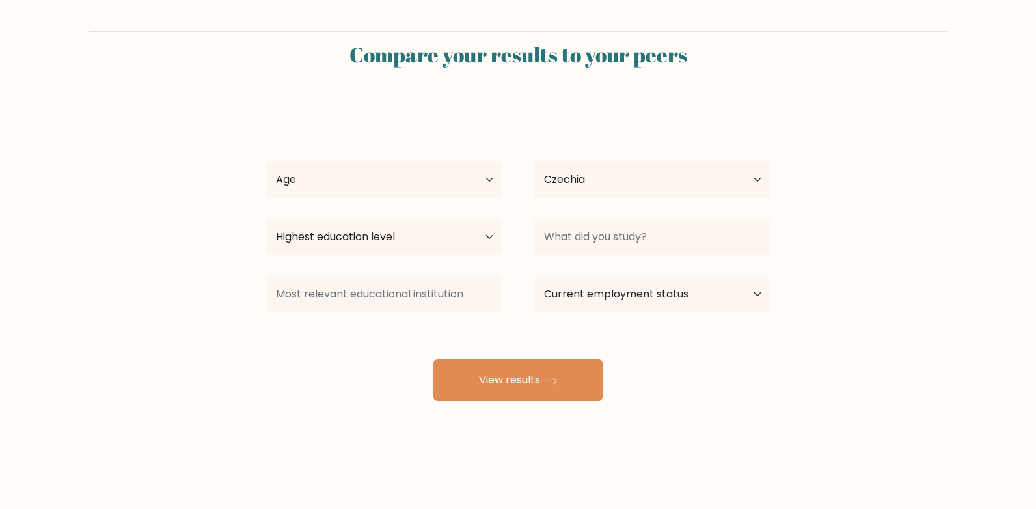
select select "CZ"
click at [489, 185] on select "Age Under [DEMOGRAPHIC_DATA] [DEMOGRAPHIC_DATA] [DEMOGRAPHIC_DATA] [DEMOGRAPHIC…" at bounding box center [383, 179] width 237 height 36
select select "18_24"
click at [265, 161] on select "Age Under [DEMOGRAPHIC_DATA] [DEMOGRAPHIC_DATA] [DEMOGRAPHIC_DATA] [DEMOGRAPHIC…" at bounding box center [383, 179] width 237 height 36
click at [568, 176] on select "Country [GEOGRAPHIC_DATA] [GEOGRAPHIC_DATA] [GEOGRAPHIC_DATA] [US_STATE] [GEOGR…" at bounding box center [652, 179] width 237 height 36
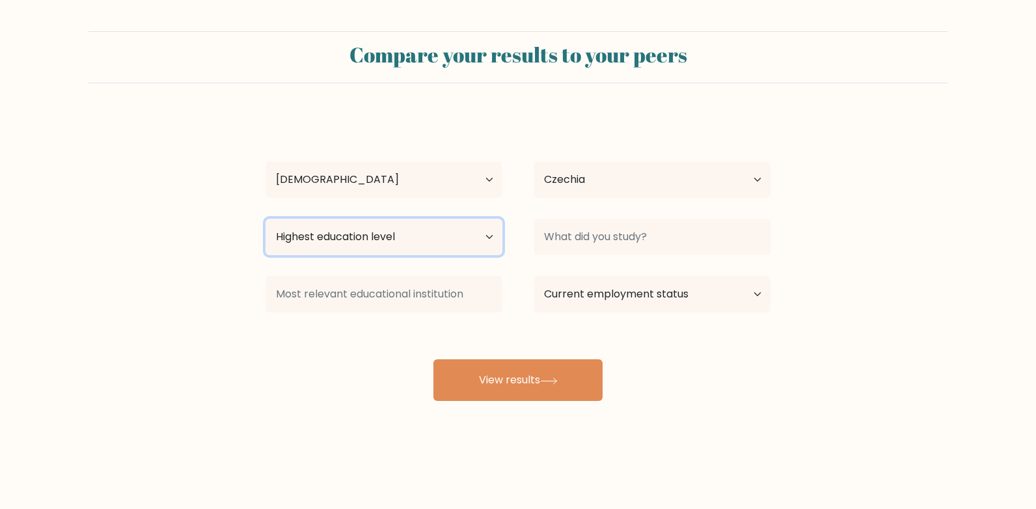
click at [375, 243] on select "Highest education level No schooling Primary Lower Secondary Upper Secondary Oc…" at bounding box center [383, 237] width 237 height 36
select select "lower_secondary"
click at [265, 219] on select "Highest education level No schooling Primary Lower Secondary Upper Secondary Oc…" at bounding box center [383, 237] width 237 height 36
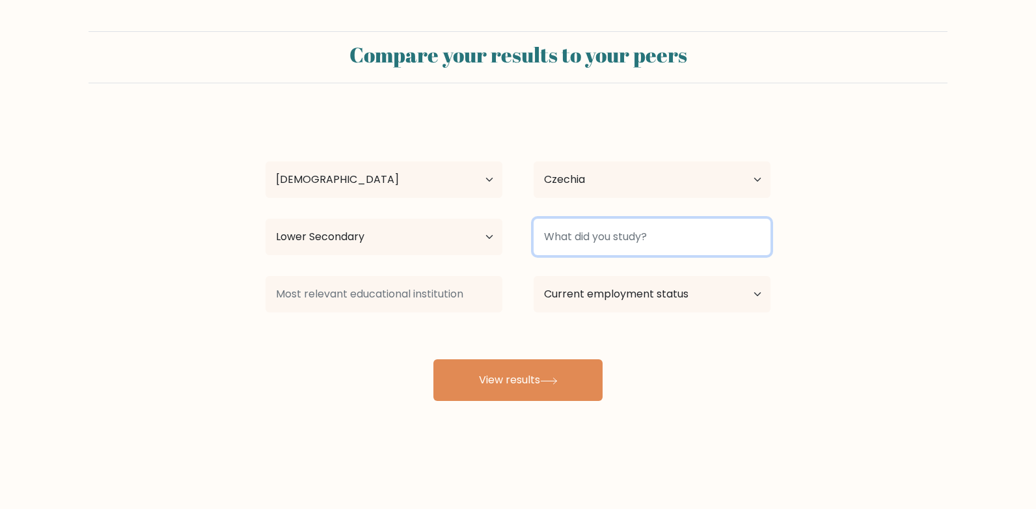
click at [586, 225] on input at bounding box center [652, 237] width 237 height 36
type input "Waiter"
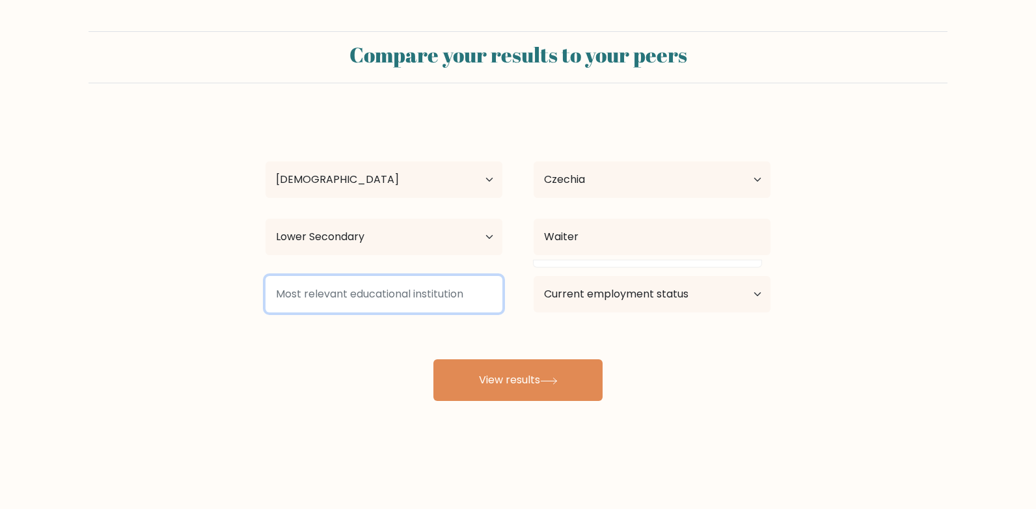
click at [438, 290] on input at bounding box center [383, 294] width 237 height 36
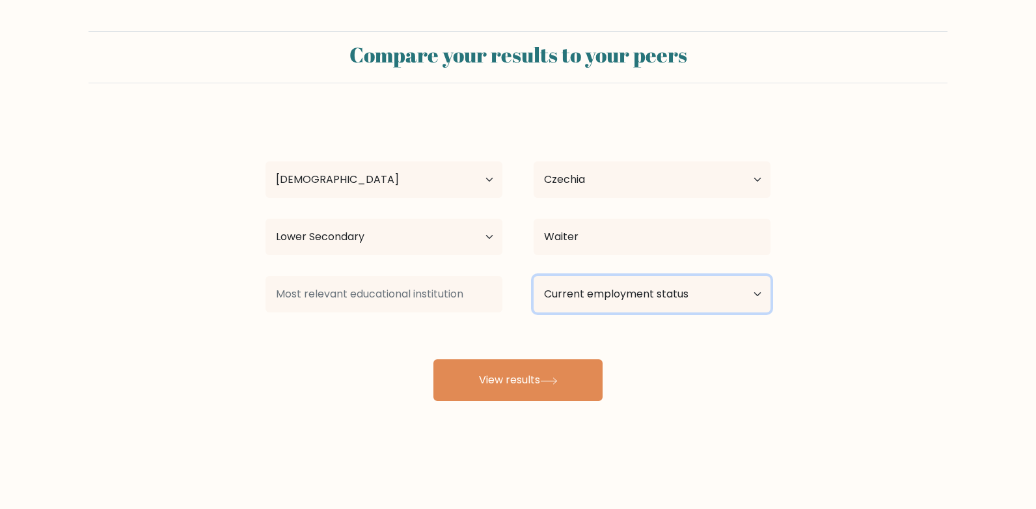
click at [636, 291] on select "Current employment status Employed Student Retired Other / prefer not to answer" at bounding box center [652, 294] width 237 height 36
select select "employed"
click at [534, 276] on select "Current employment status Employed Student Retired Other / prefer not to answer" at bounding box center [652, 294] width 237 height 36
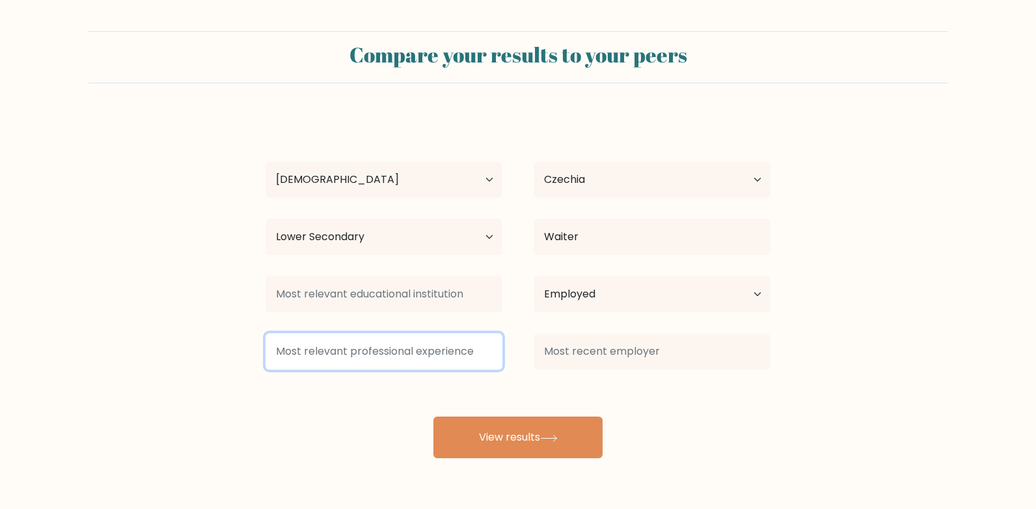
click at [374, 347] on input at bounding box center [383, 351] width 237 height 36
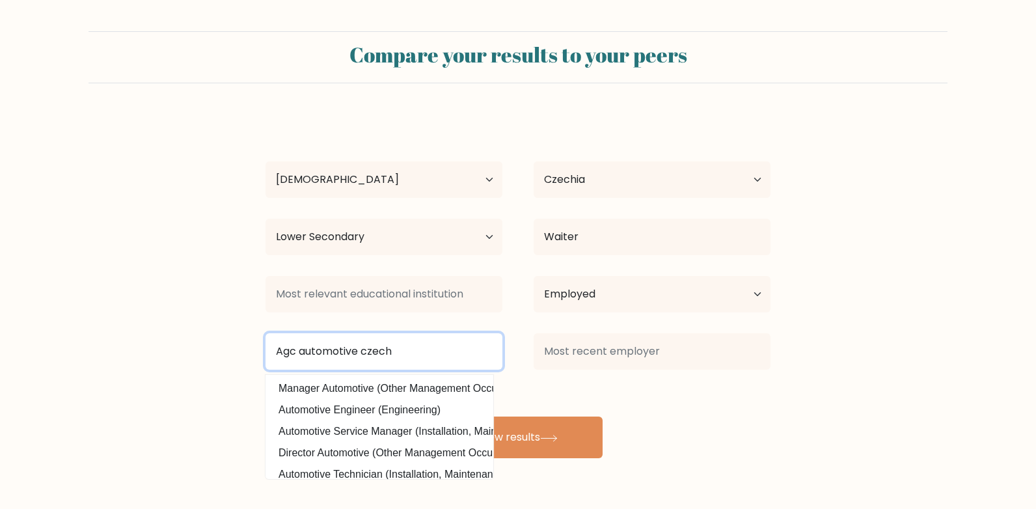
type input "Agc automotive czech"
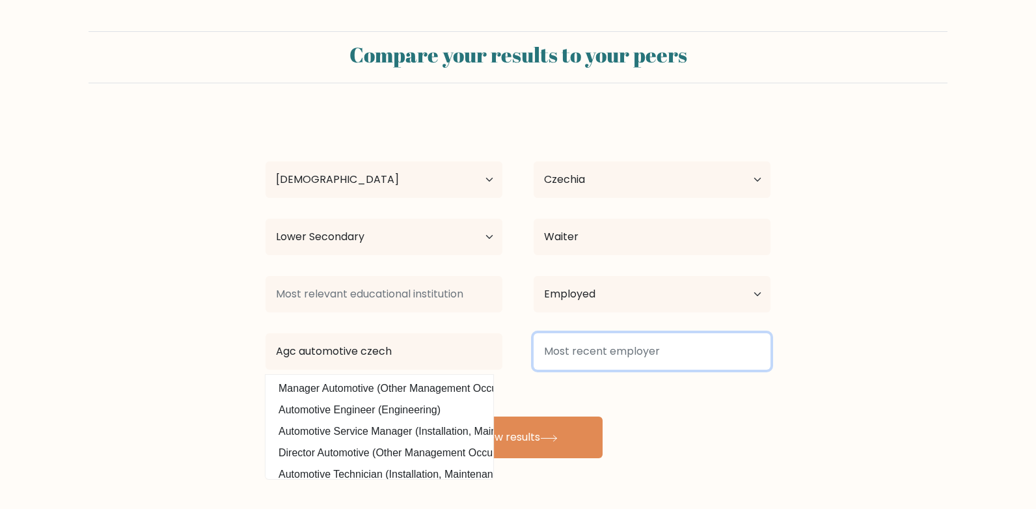
click at [638, 361] on input at bounding box center [652, 351] width 237 height 36
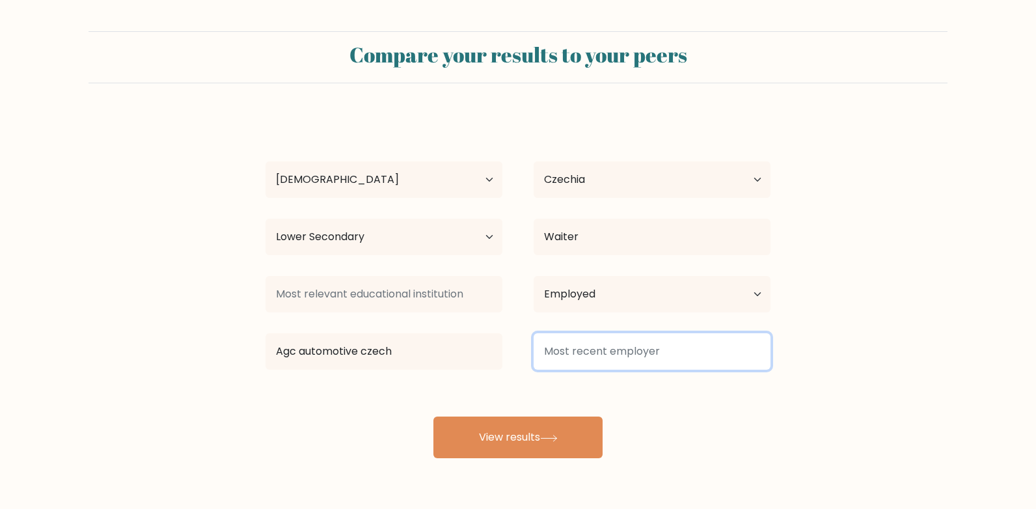
type input "O"
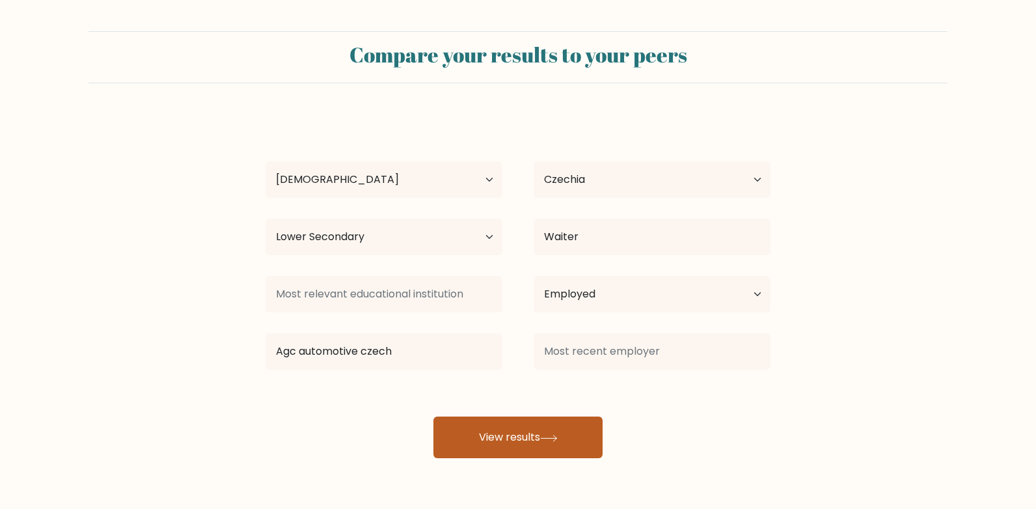
click at [532, 429] on button "View results" at bounding box center [517, 437] width 169 height 42
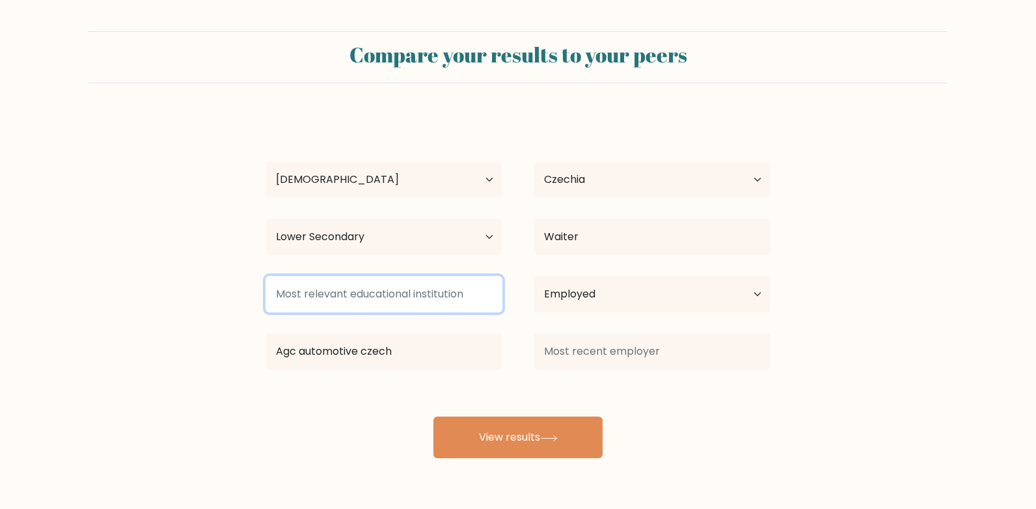
click at [360, 301] on input at bounding box center [383, 294] width 237 height 36
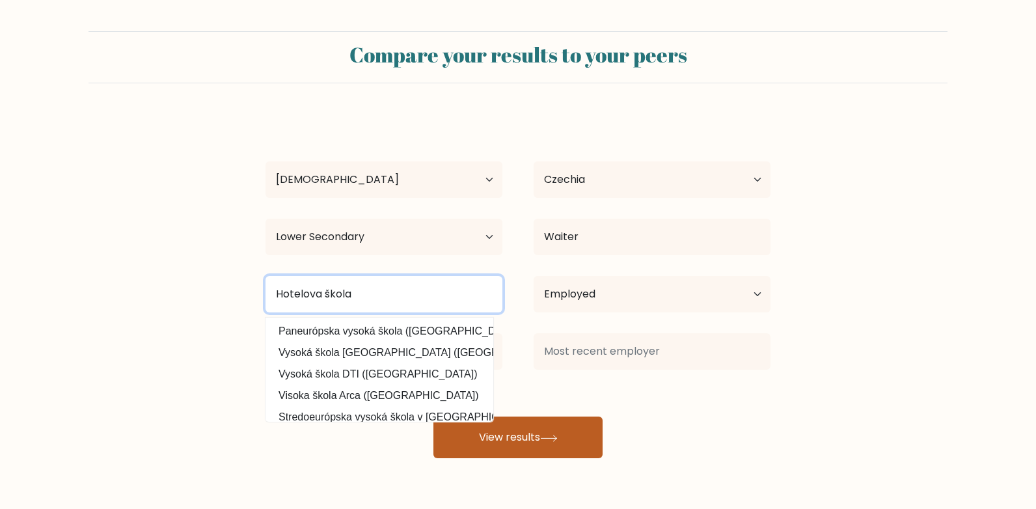
type input "Hotelova škola"
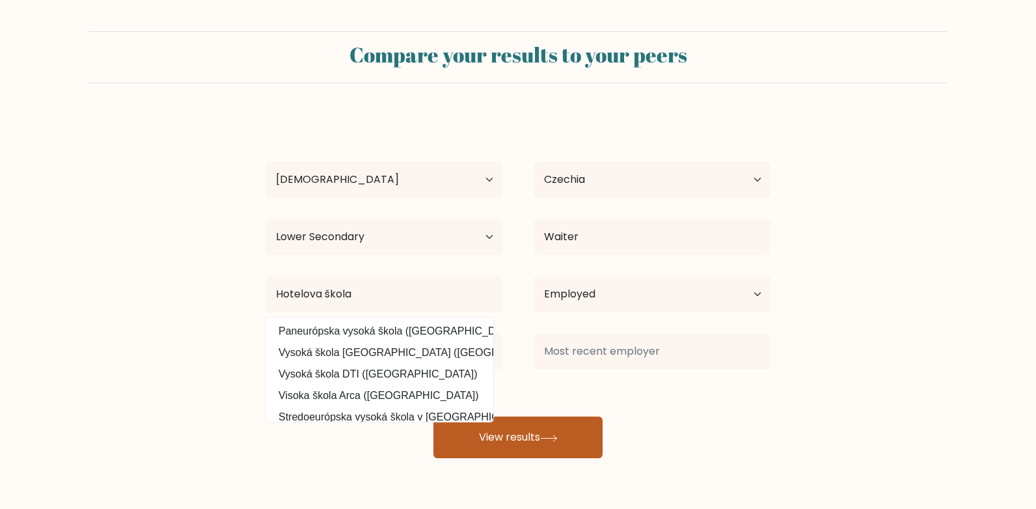
click at [529, 435] on button "View results" at bounding box center [517, 437] width 169 height 42
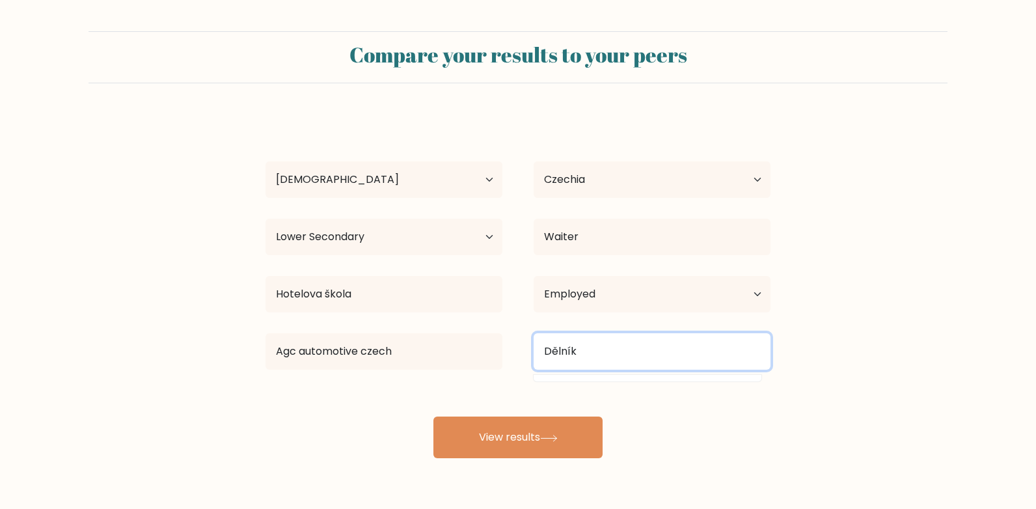
type input "Dělník"
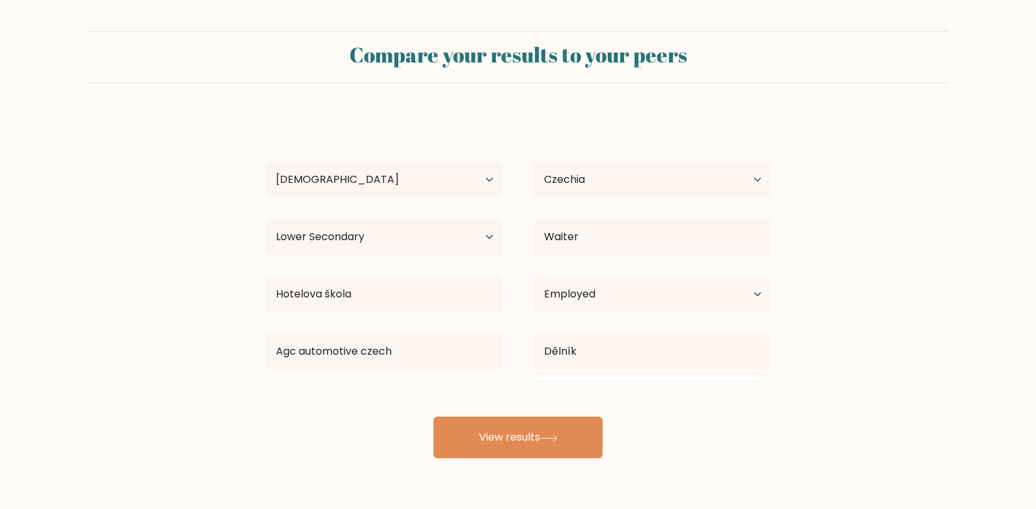
click at [571, 412] on div "[PERSON_NAME] Age Under [DEMOGRAPHIC_DATA] [DEMOGRAPHIC_DATA] [DEMOGRAPHIC_DATA…" at bounding box center [518, 287] width 521 height 344
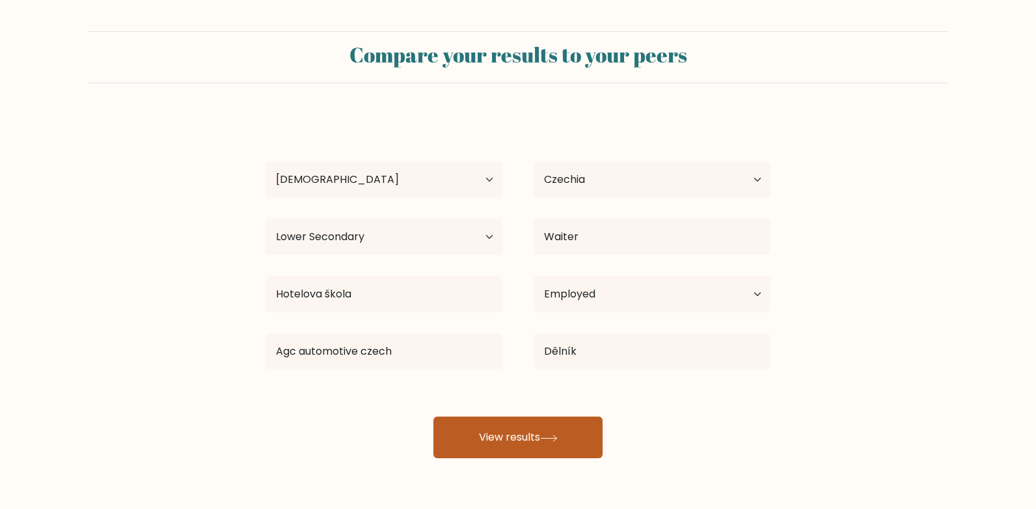
click at [572, 421] on button "View results" at bounding box center [517, 437] width 169 height 42
